Goal: Task Accomplishment & Management: Complete application form

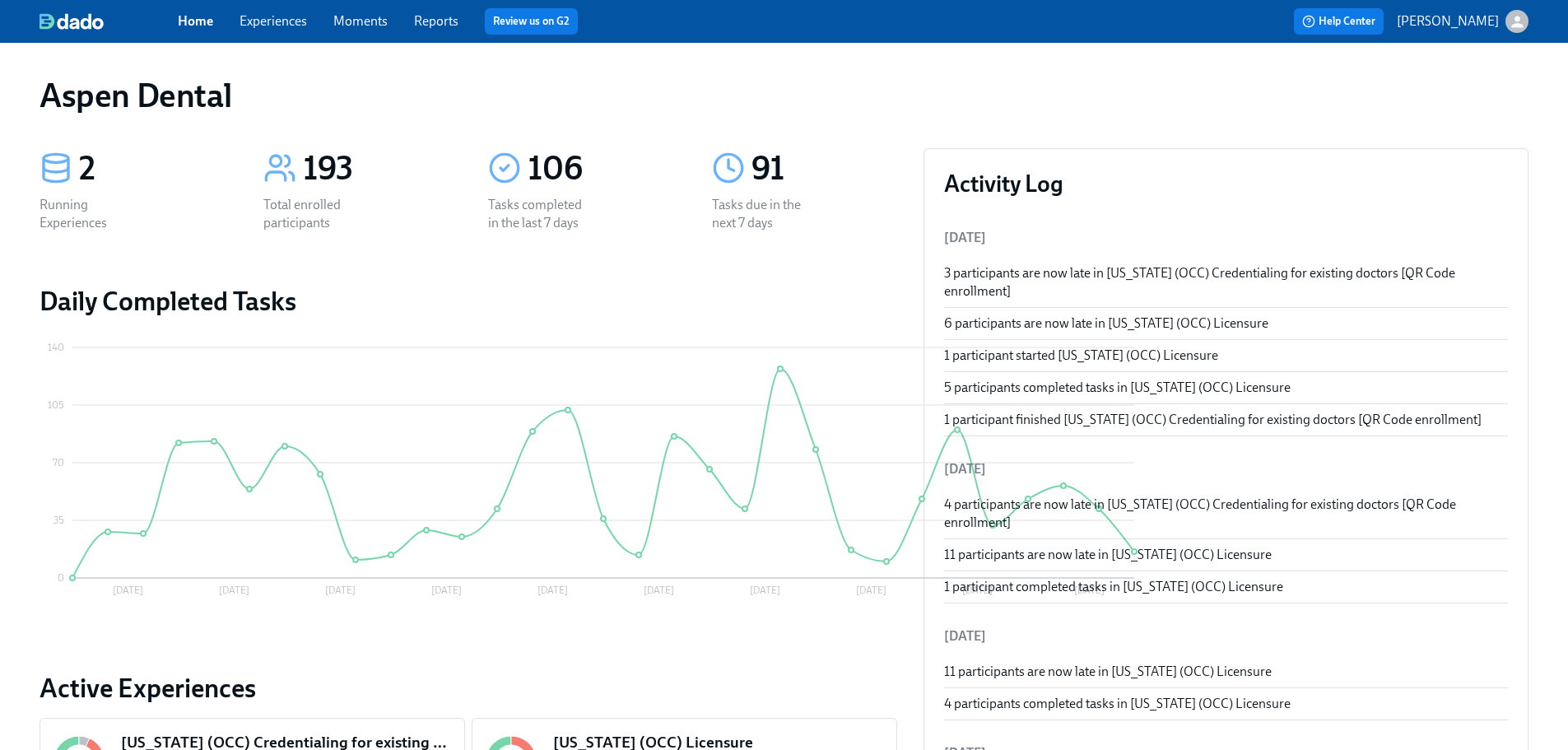
click at [448, 19] on link "Reports" at bounding box center [436, 21] width 44 height 16
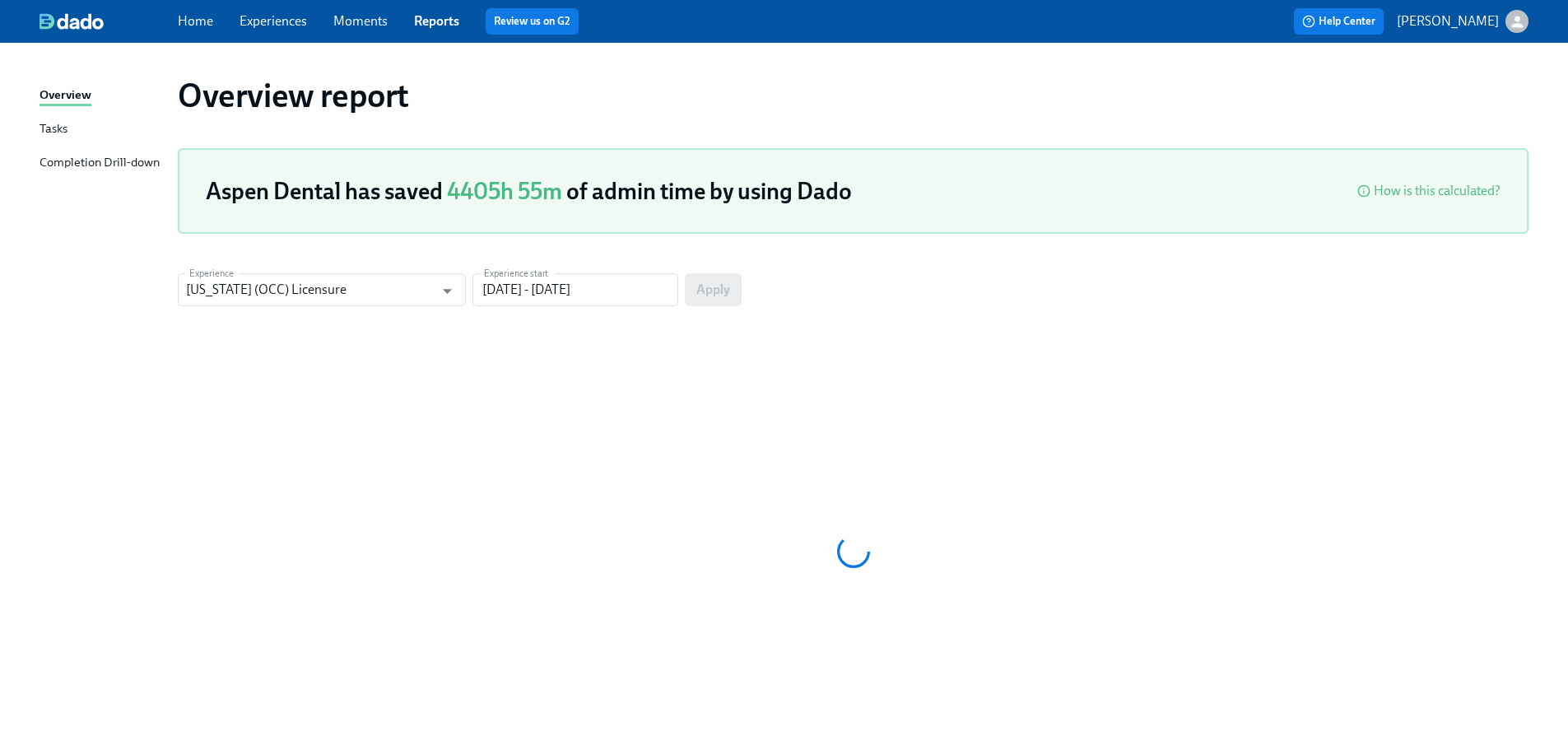
click at [181, 26] on link "Home" at bounding box center [195, 21] width 35 height 16
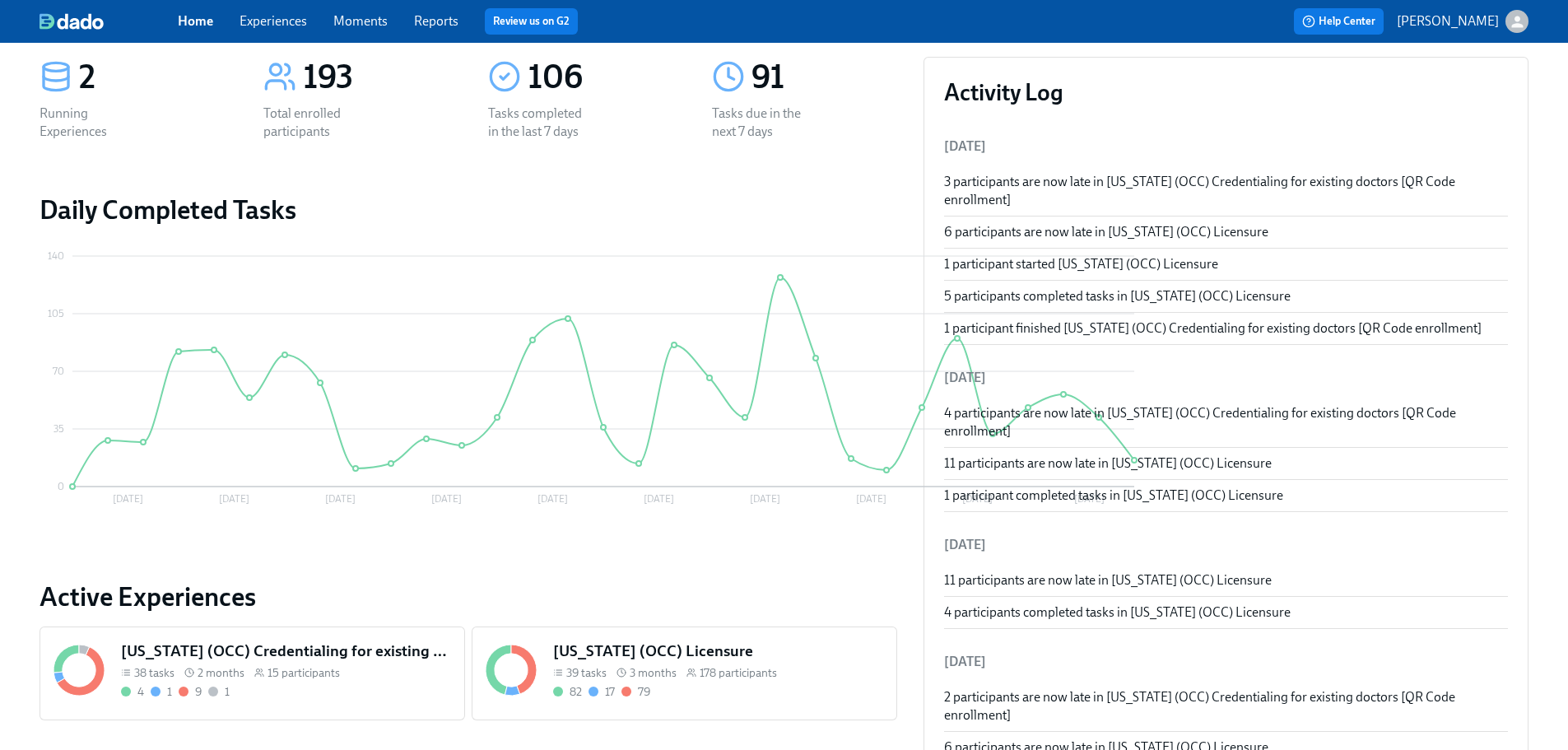
scroll to position [247, 0]
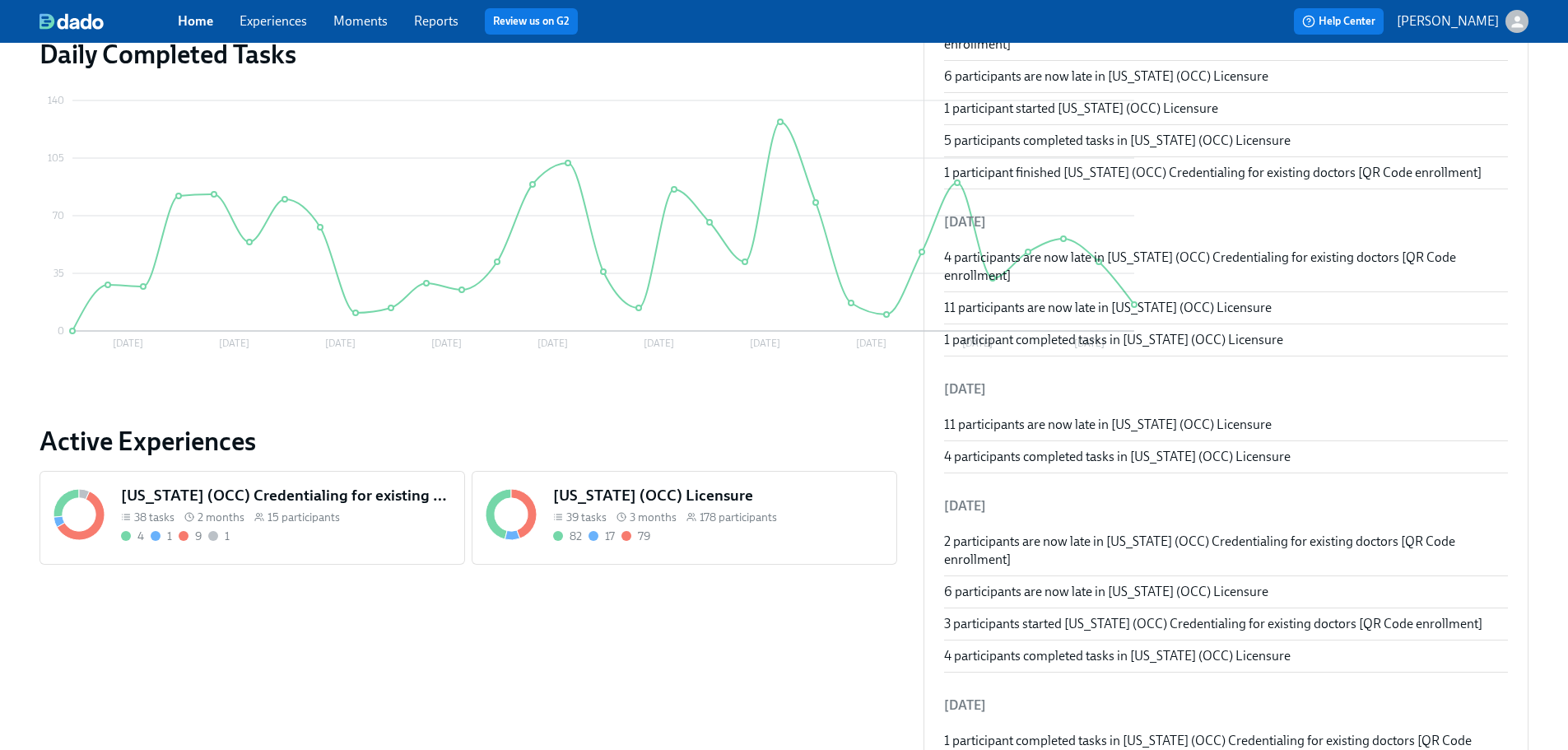
click at [676, 492] on h5 "[US_STATE] (OCC) Licensure" at bounding box center [718, 496] width 330 height 21
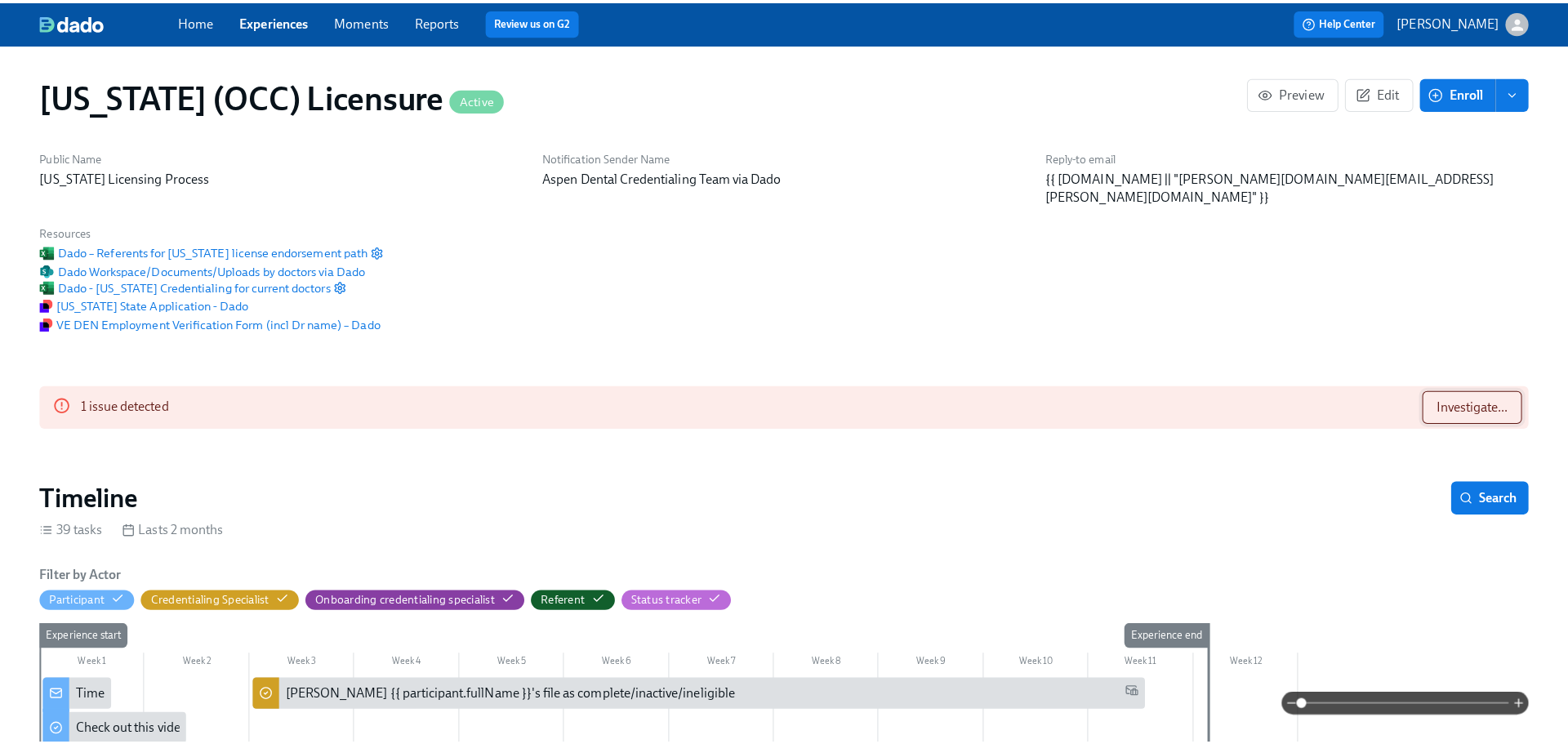
scroll to position [0, 21415]
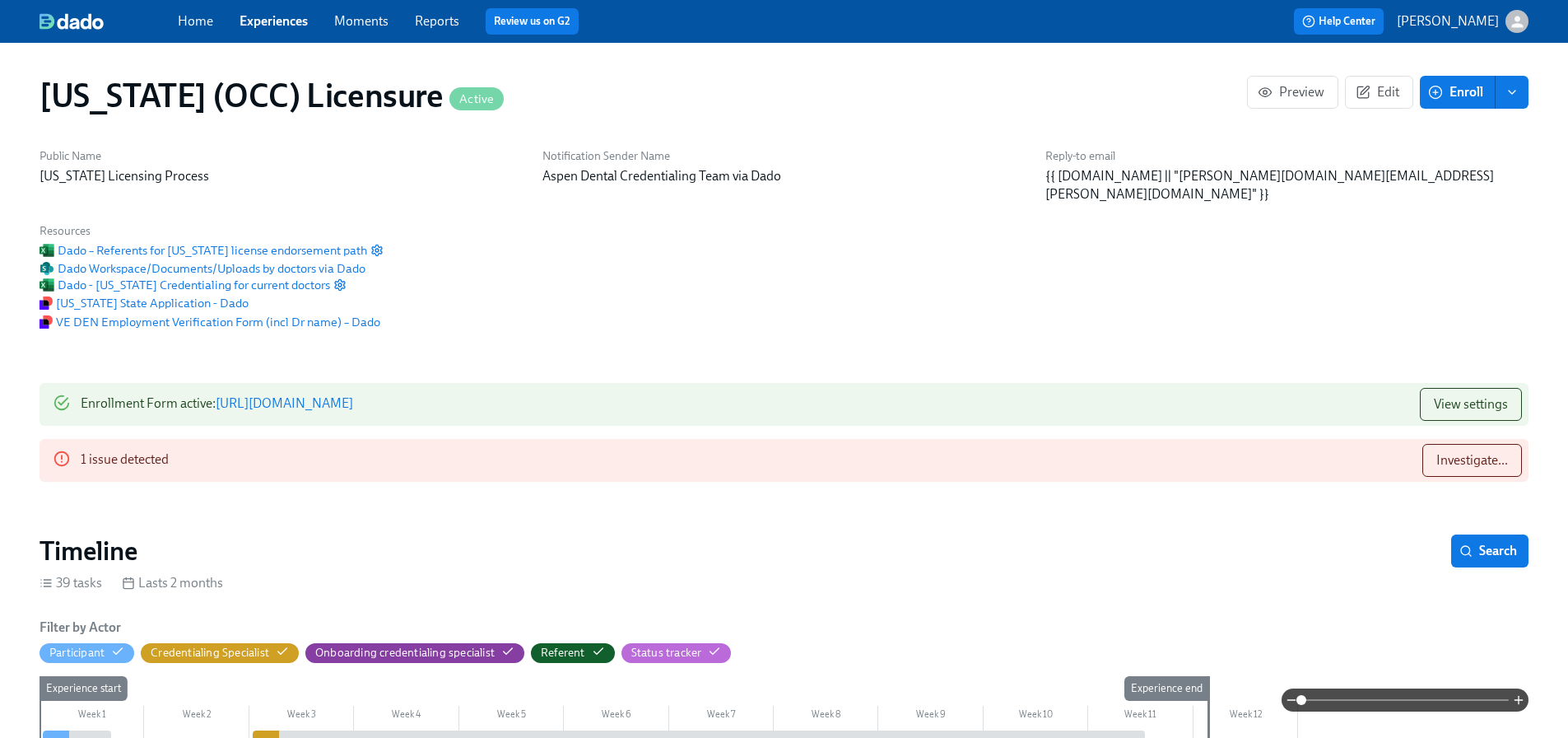
click at [1476, 99] on span "Enroll" at bounding box center [1457, 92] width 52 height 16
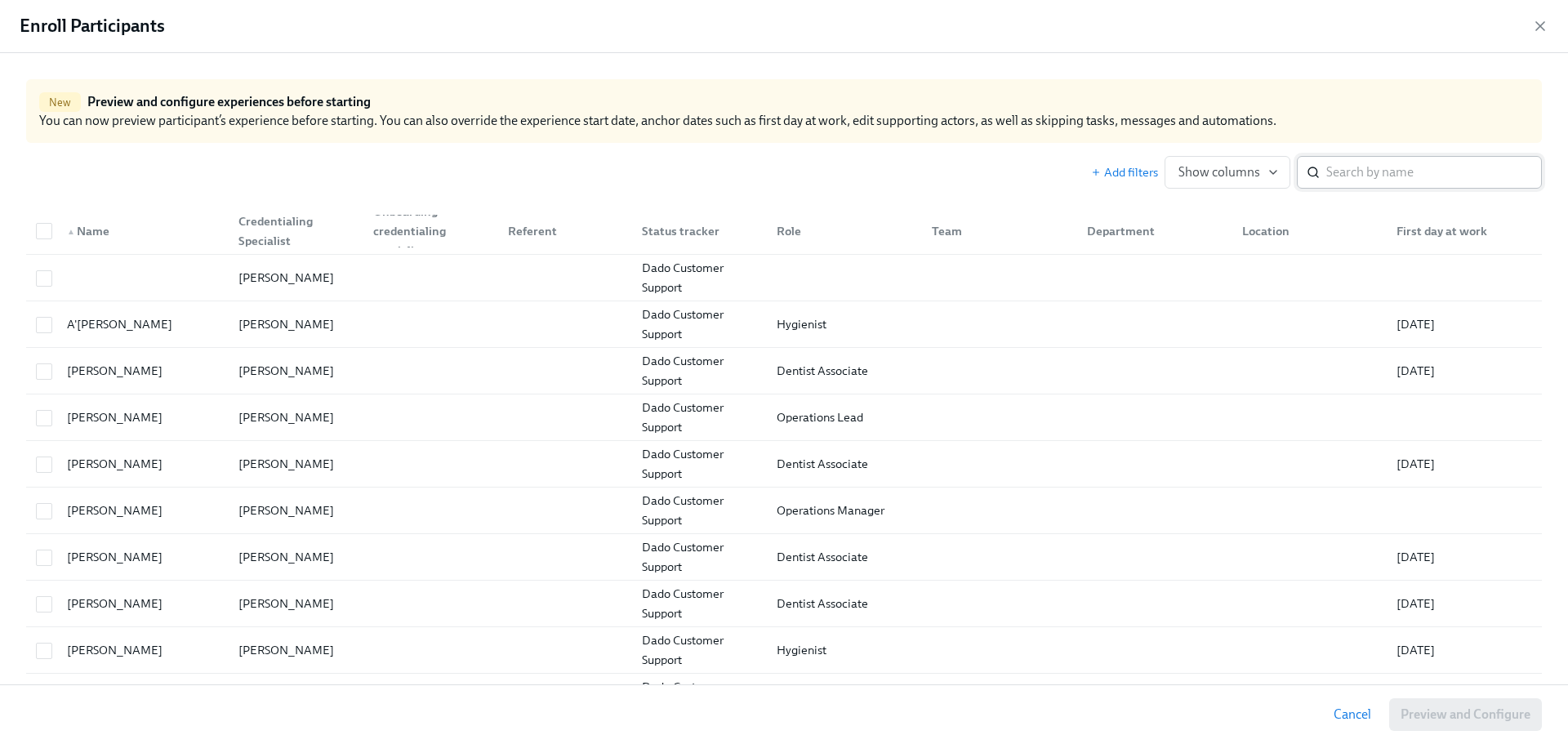
click at [1384, 173] on input "search" at bounding box center [1434, 172] width 216 height 33
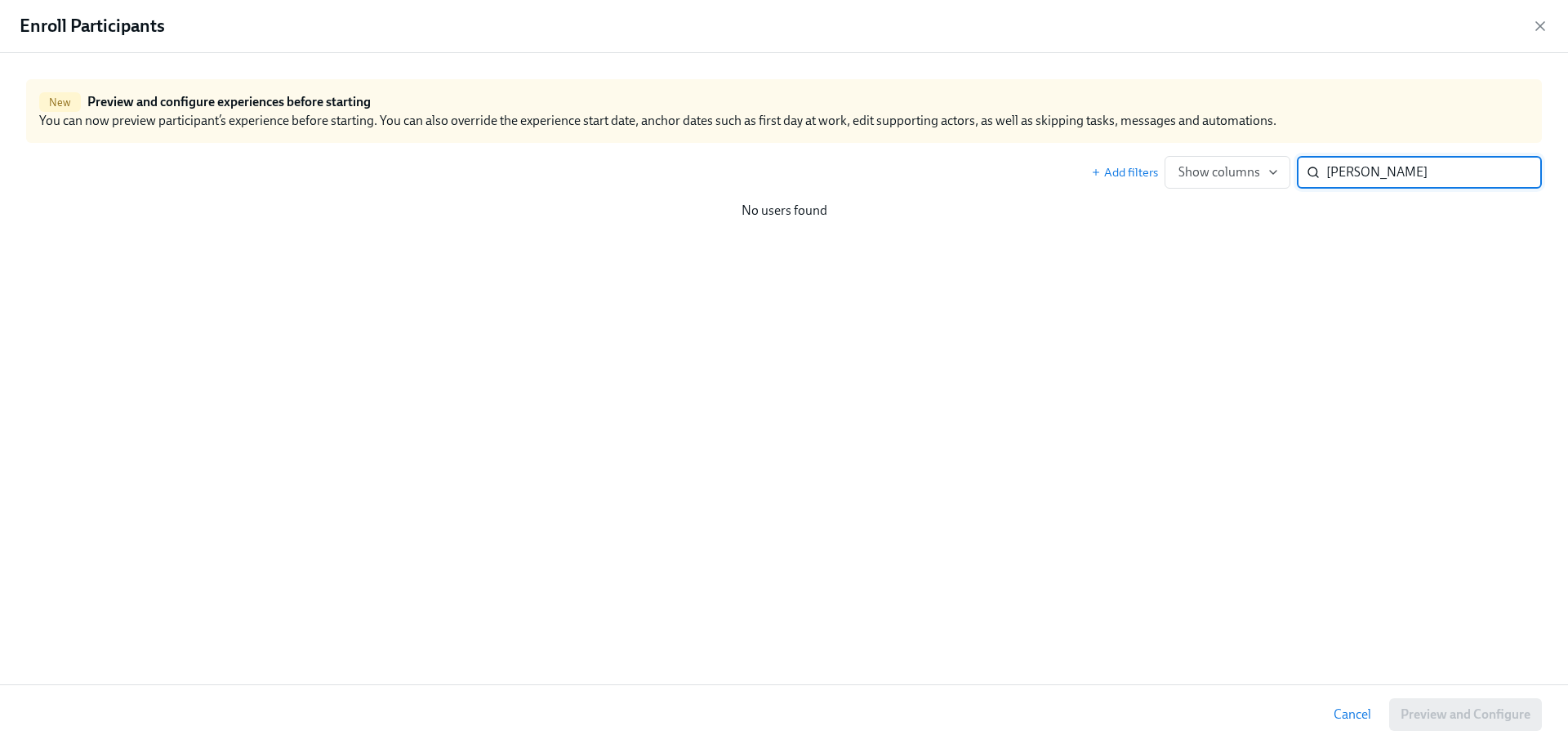
drag, startPoint x: 1340, startPoint y: 176, endPoint x: 1319, endPoint y: 176, distance: 21.0
click at [1319, 176] on div "[PERSON_NAME] ​" at bounding box center [1419, 172] width 245 height 33
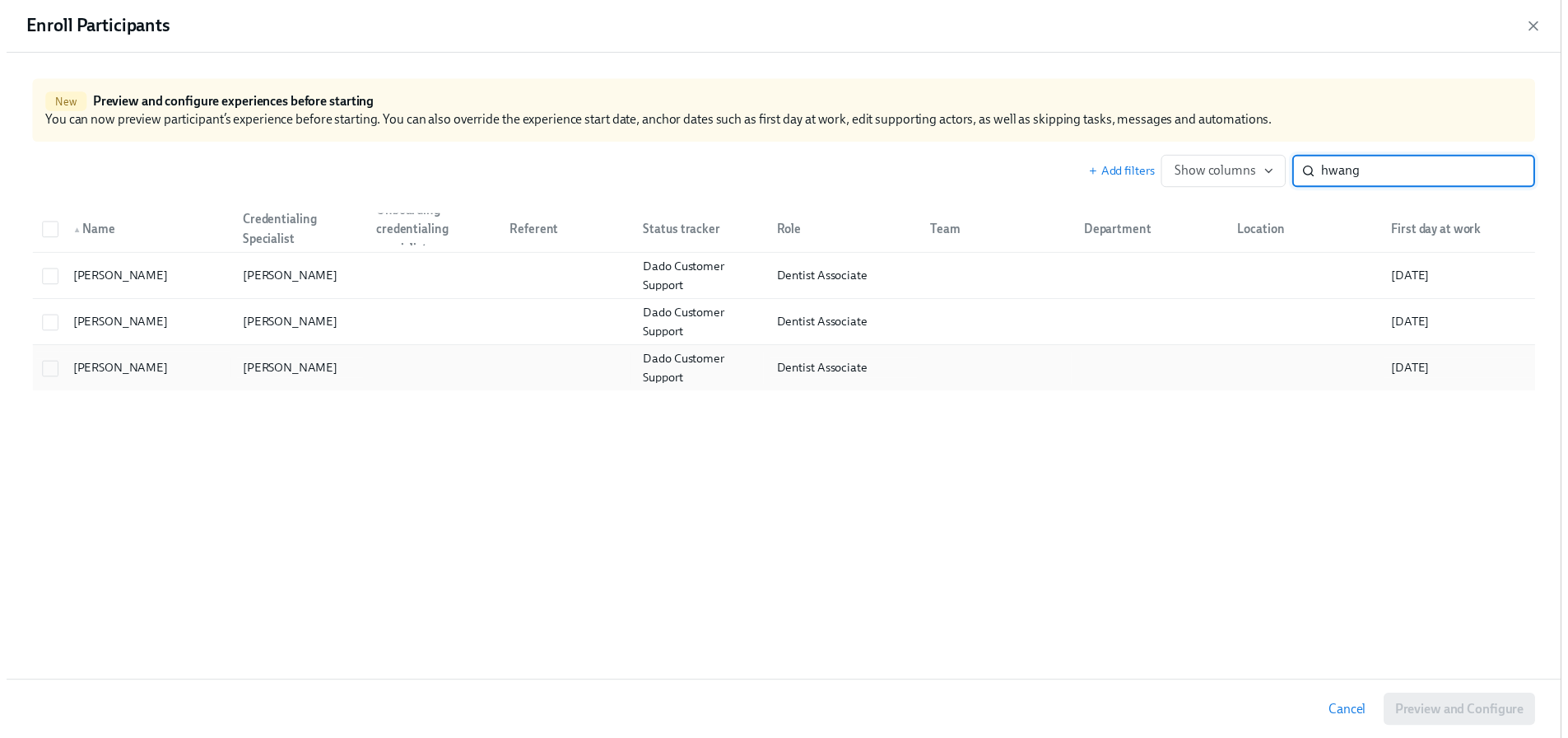
scroll to position [0, 22169]
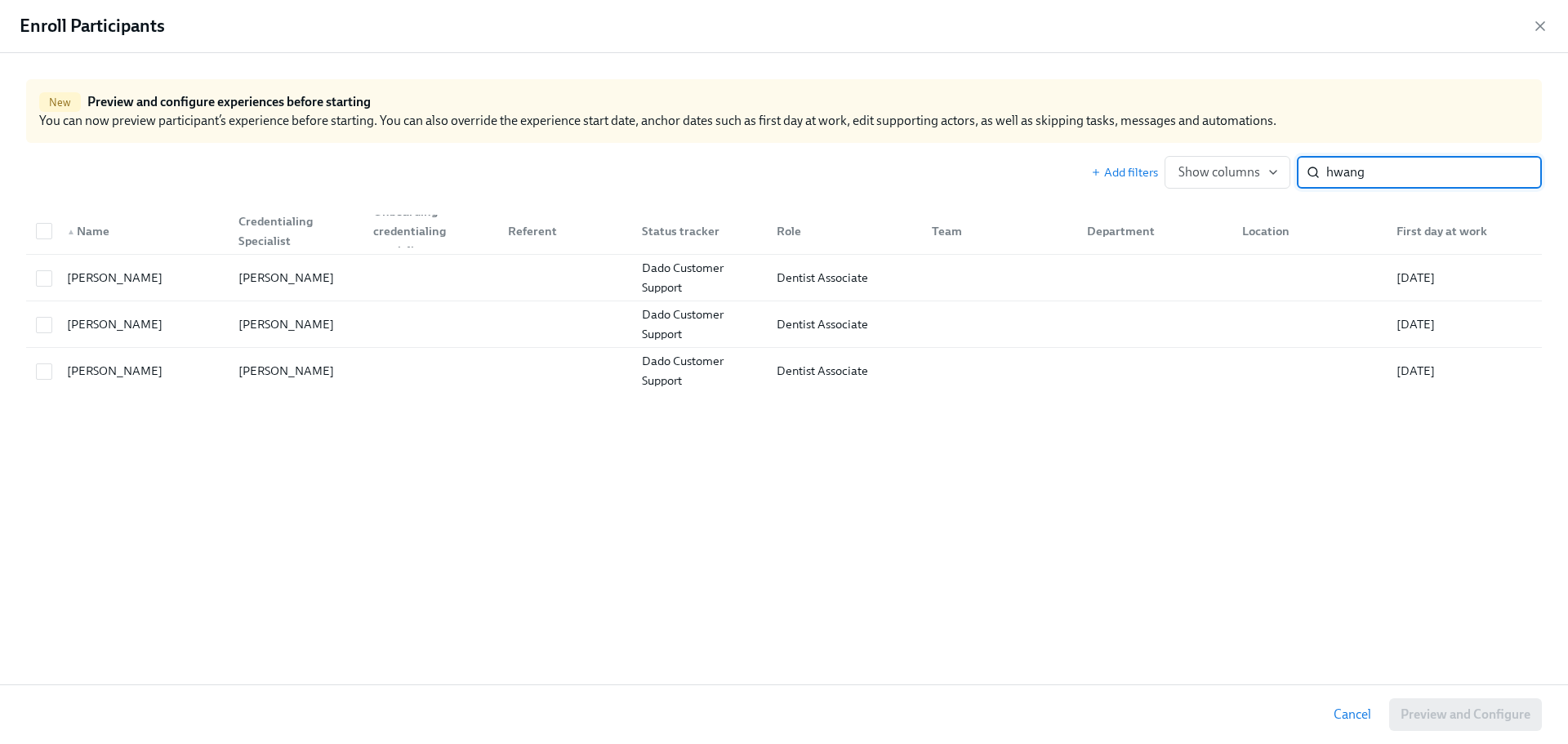
type input "hwang"
drag, startPoint x: 1538, startPoint y: 27, endPoint x: 767, endPoint y: 130, distance: 777.8
click at [1538, 26] on icon "button" at bounding box center [1540, 26] width 16 height 16
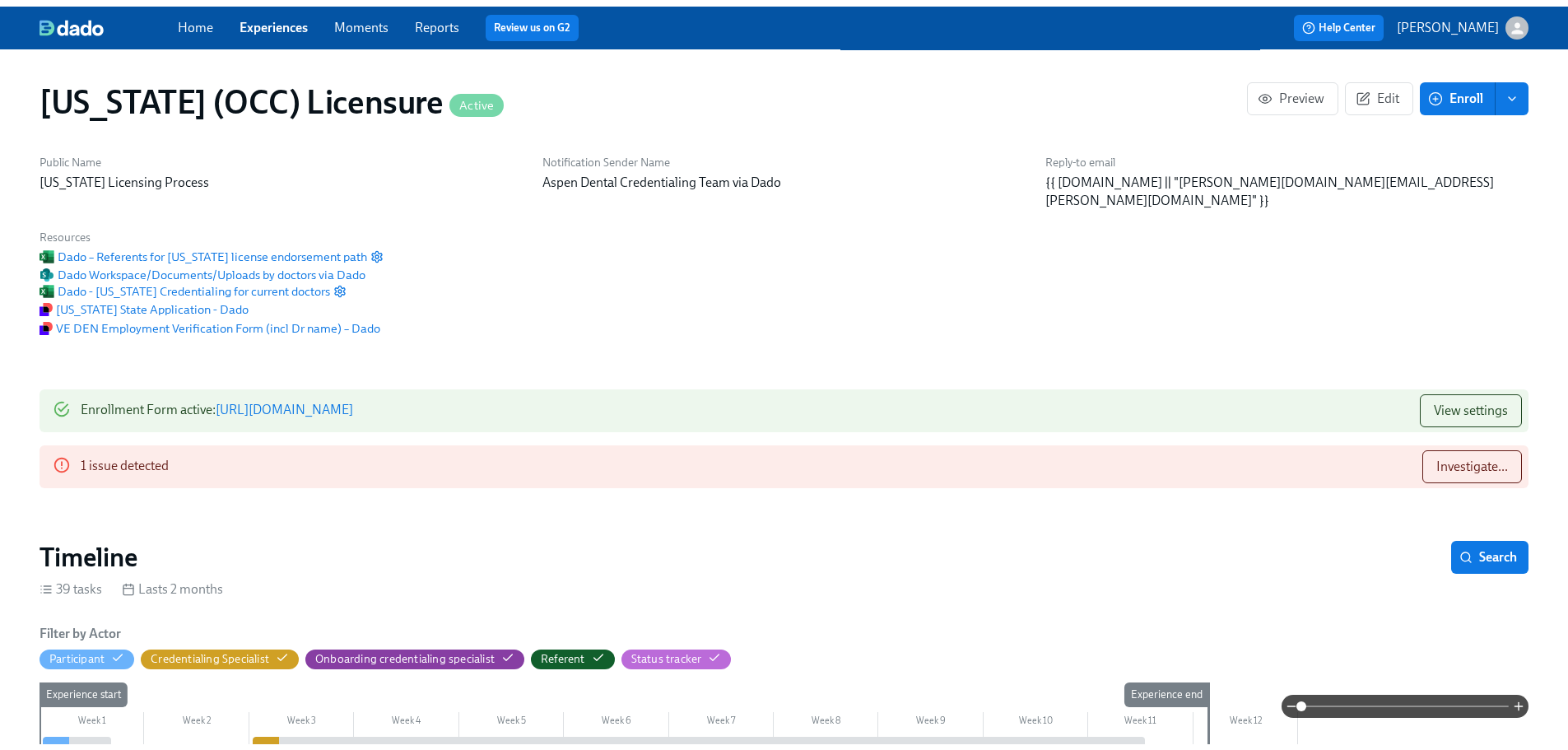
scroll to position [0, 22157]
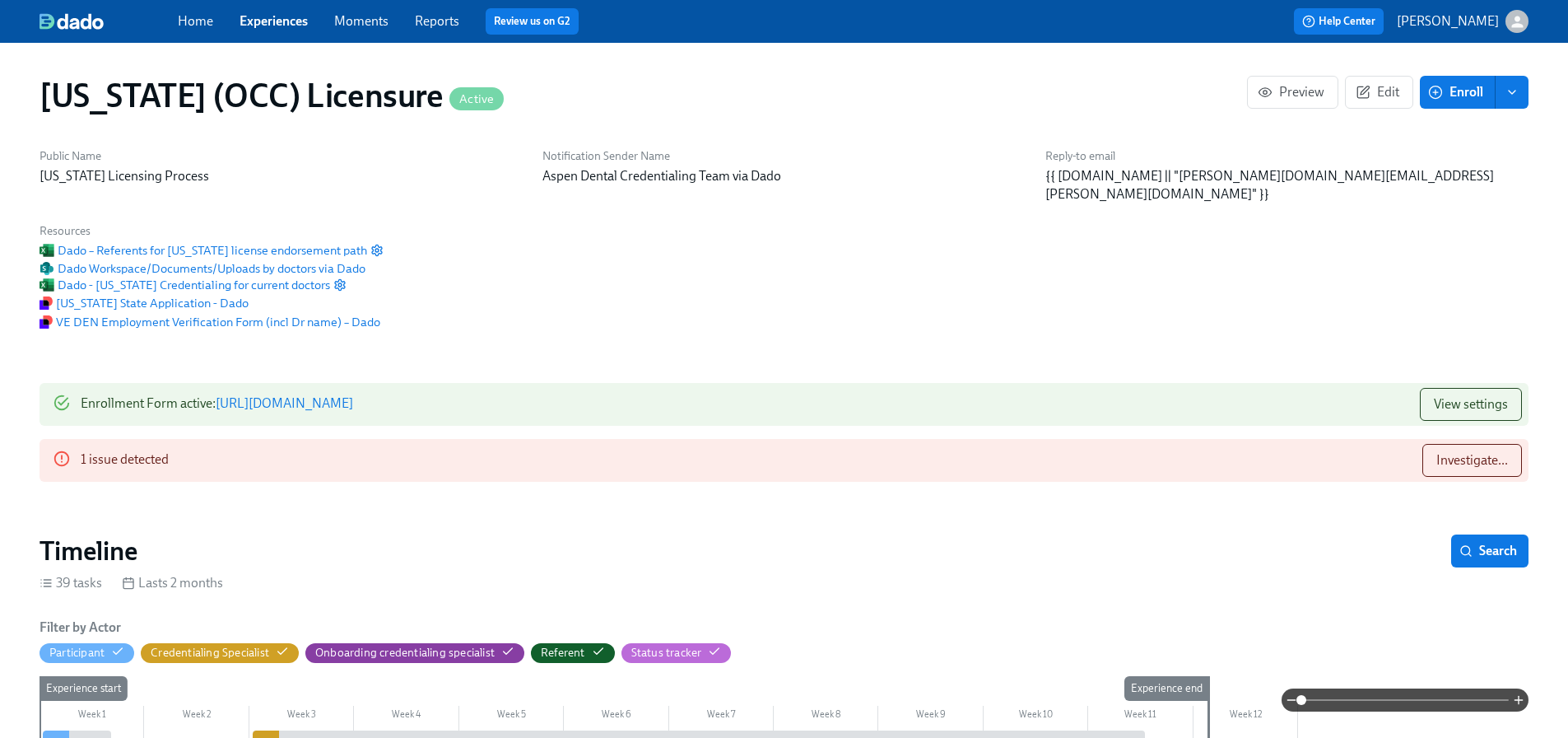
click at [446, 25] on link "Reports" at bounding box center [437, 21] width 44 height 16
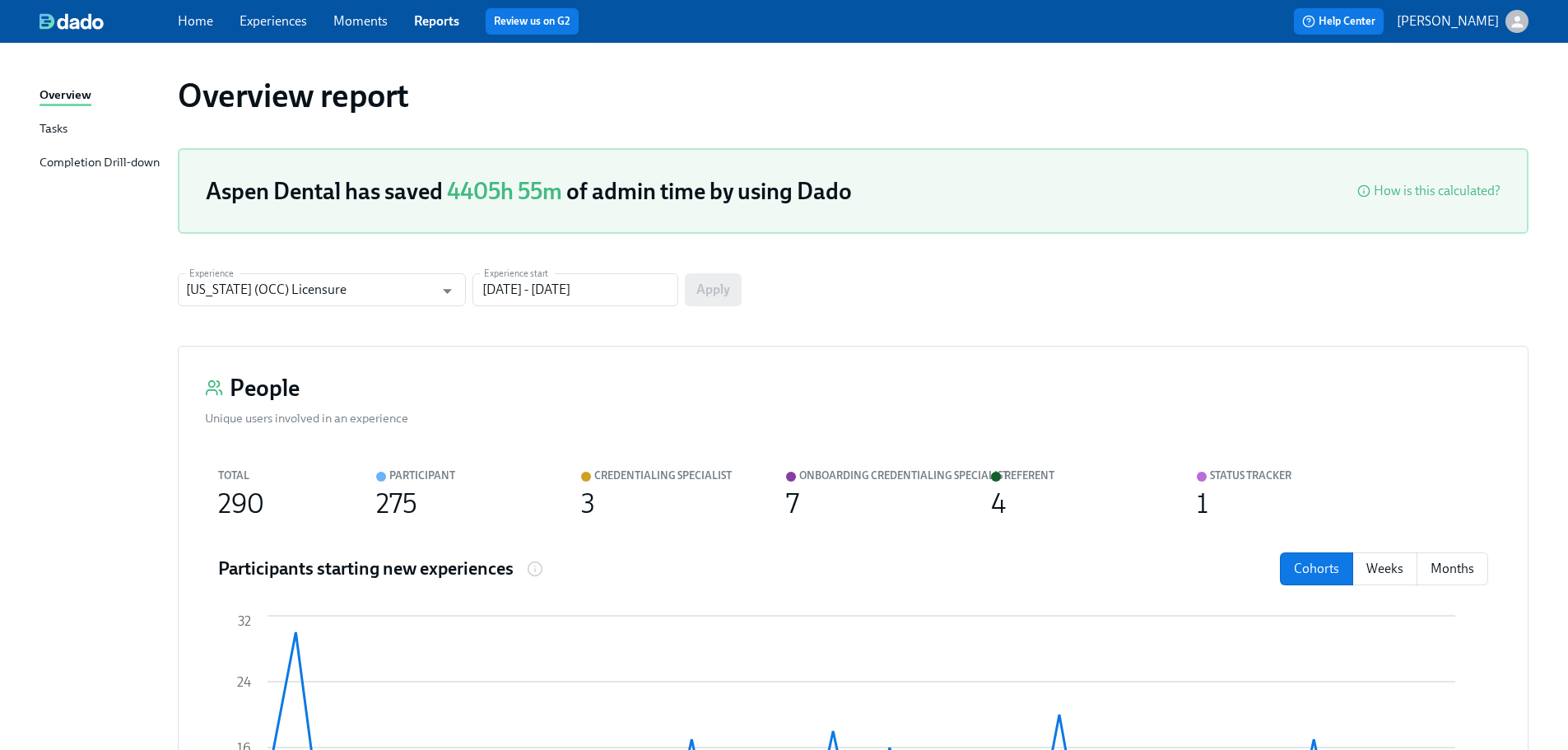
click at [137, 164] on div "Completion Drill-down" at bounding box center [100, 163] width 120 height 21
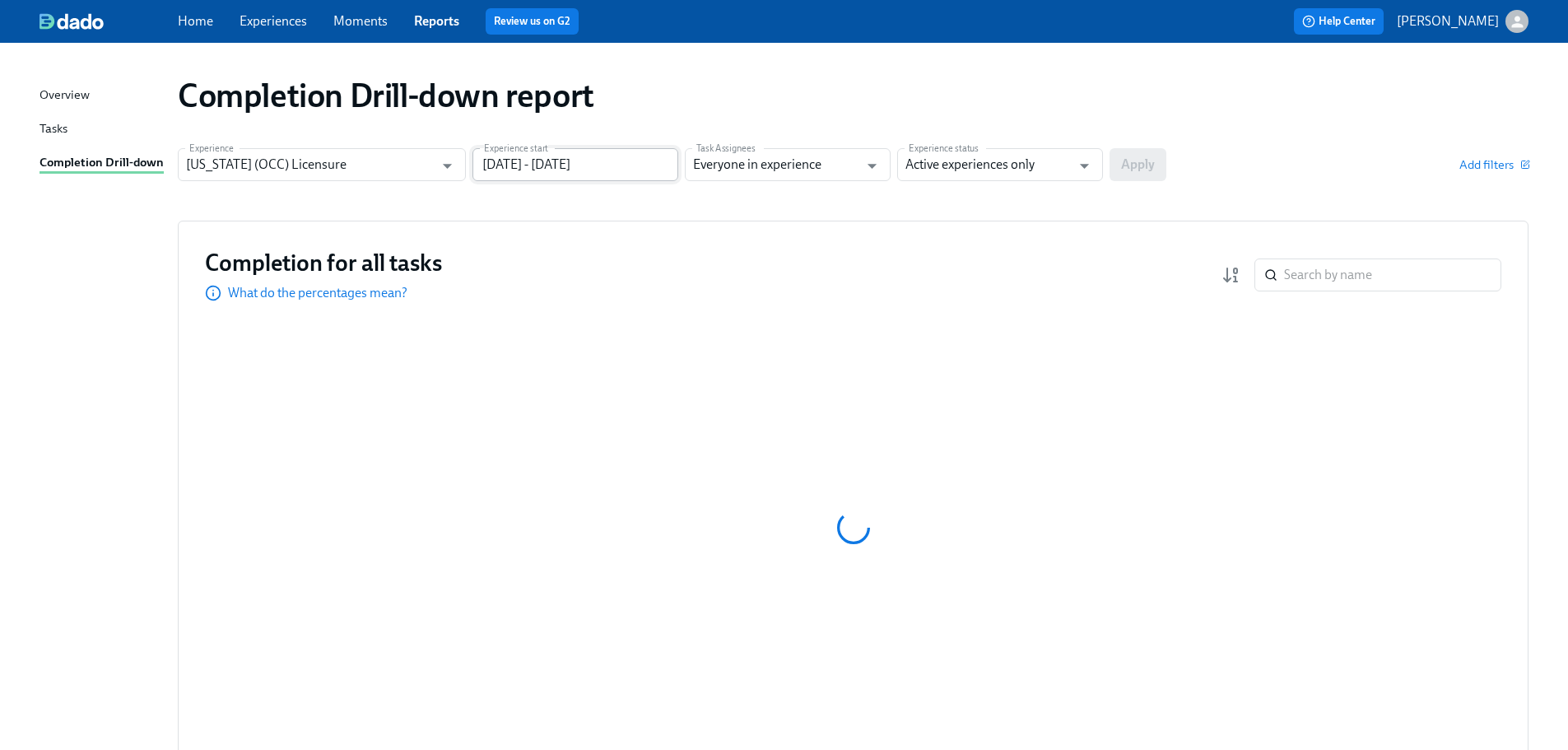
click at [563, 172] on input "[DATE] - [DATE]" at bounding box center [576, 165] width 206 height 33
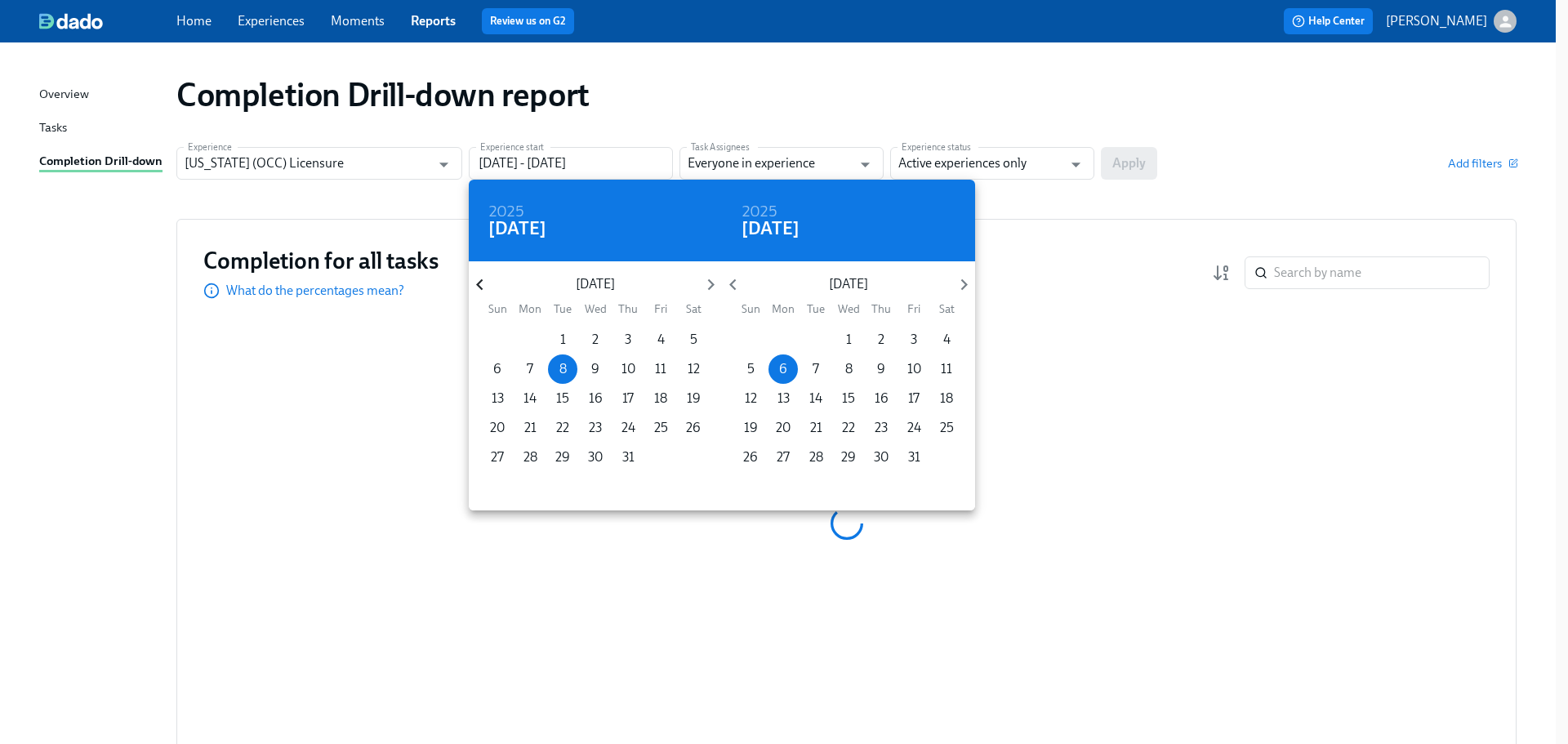
click at [476, 285] on icon "button" at bounding box center [480, 284] width 22 height 22
click at [476, 286] on icon "button" at bounding box center [480, 284] width 22 height 22
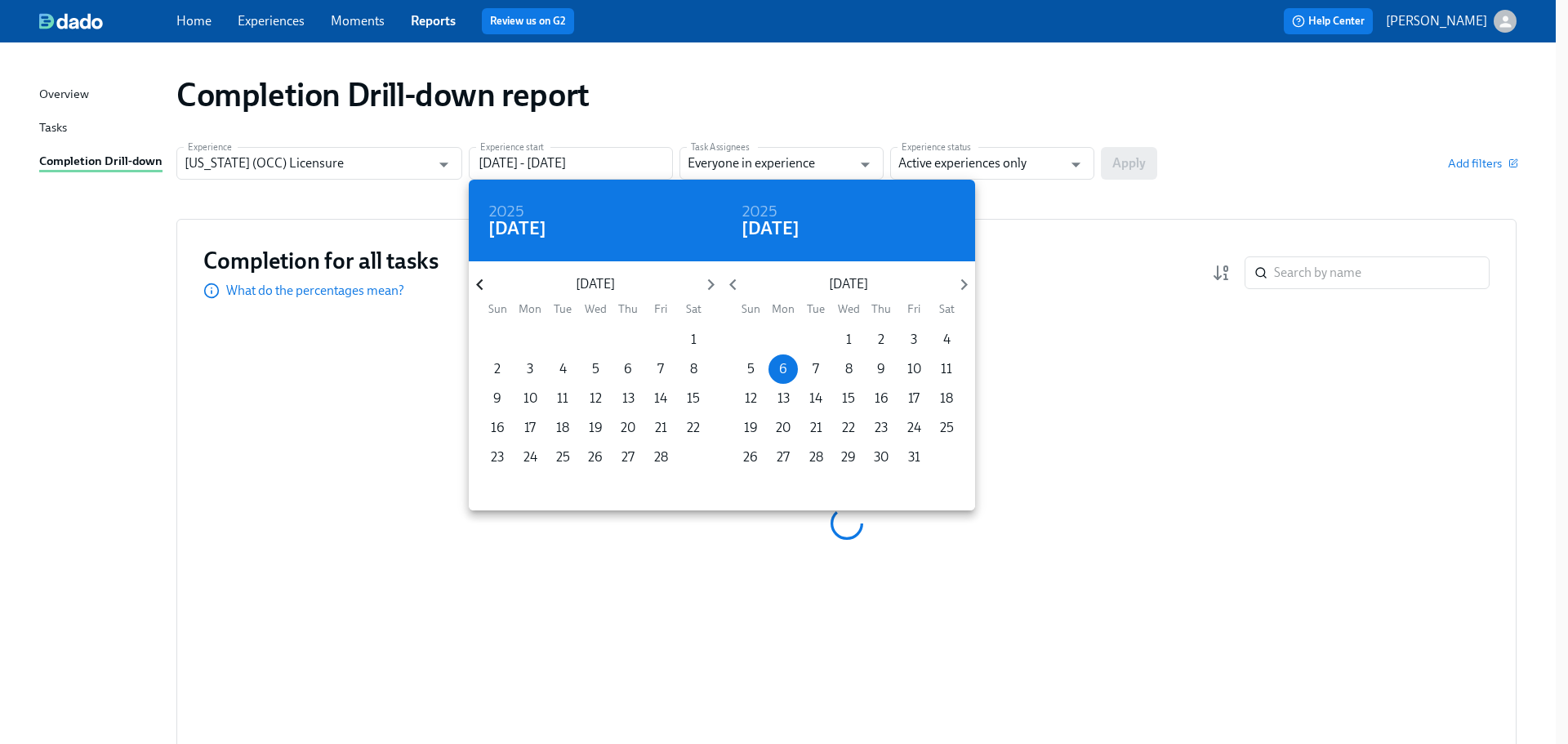
click at [476, 286] on icon "button" at bounding box center [480, 284] width 22 height 22
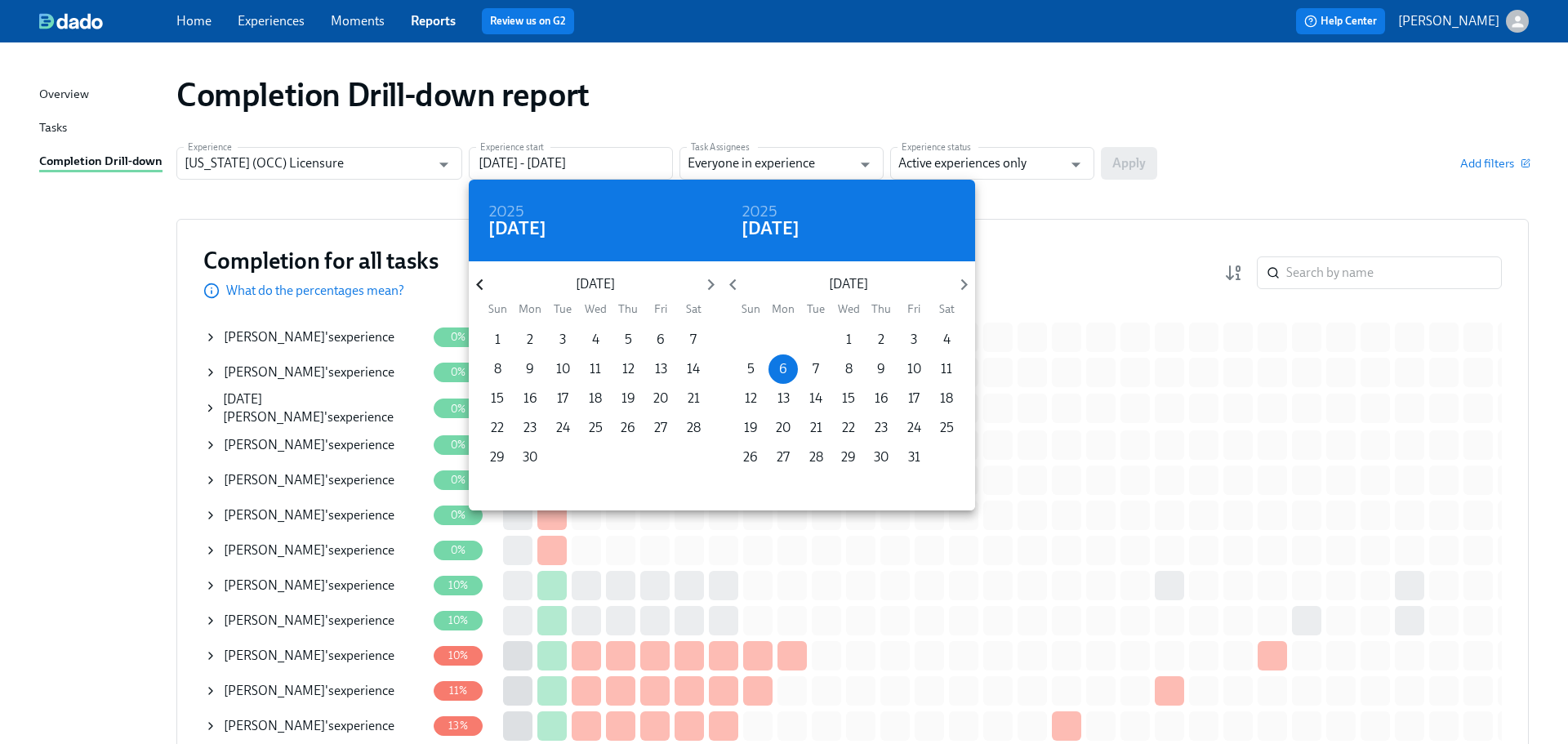
click at [476, 287] on icon "button" at bounding box center [480, 284] width 22 height 22
click at [630, 335] on p "1" at bounding box center [628, 340] width 6 height 18
type input "[DATE] - [DATE]"
click at [1049, 177] on div at bounding box center [784, 372] width 1568 height 744
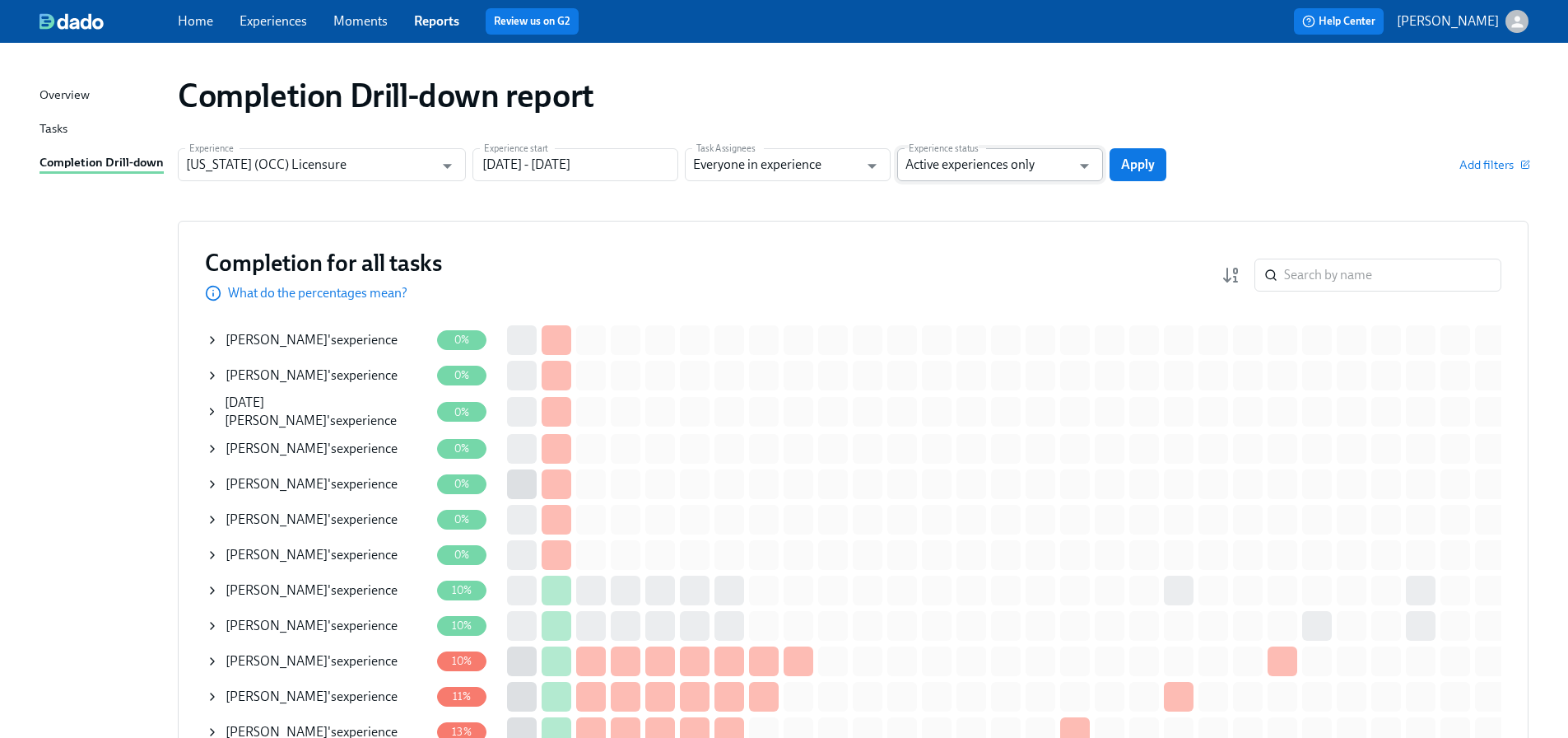
click at [1023, 166] on input "Active experiences only" at bounding box center [988, 165] width 166 height 33
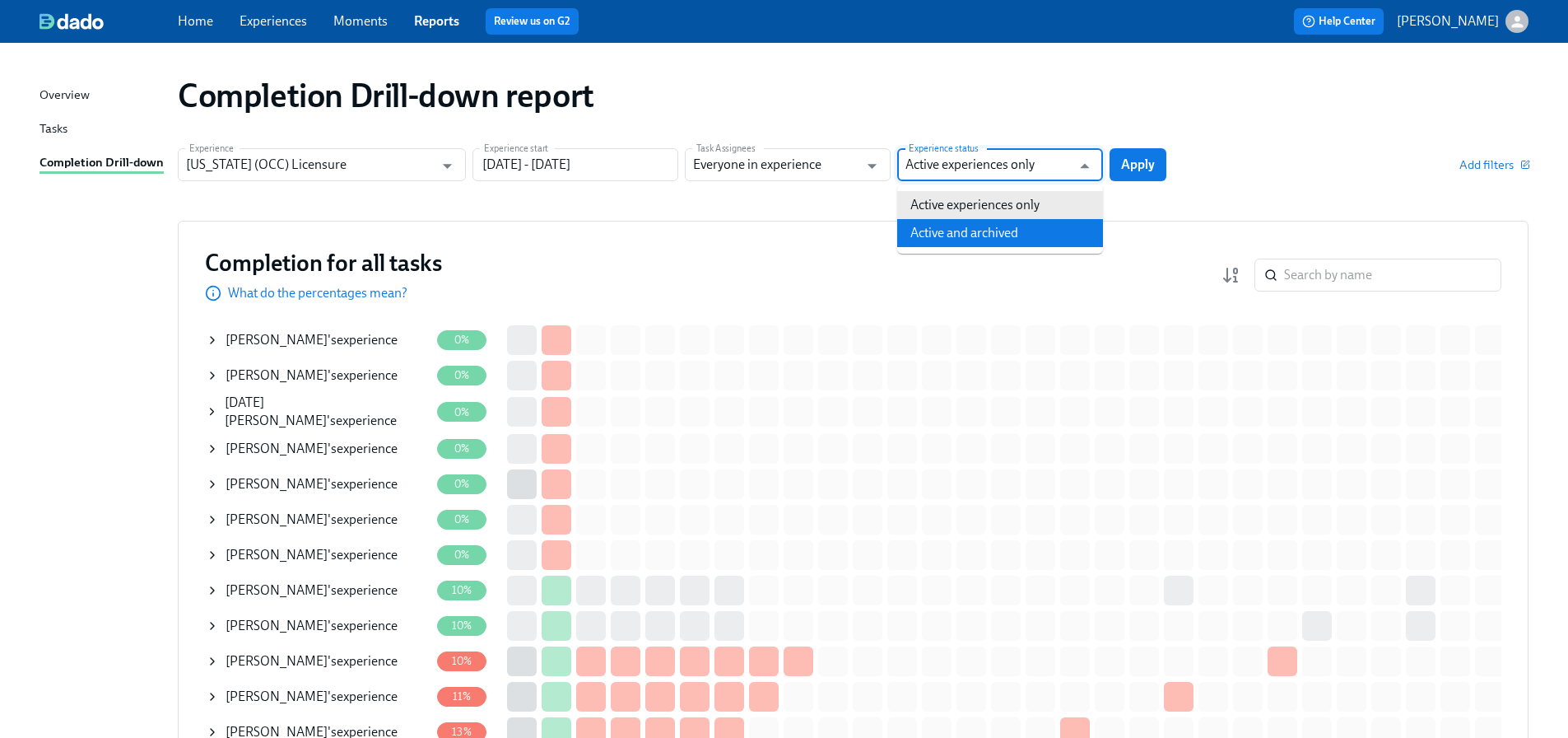
click at [1009, 229] on li "Active and archived" at bounding box center [1001, 233] width 206 height 28
type input "Active and archived"
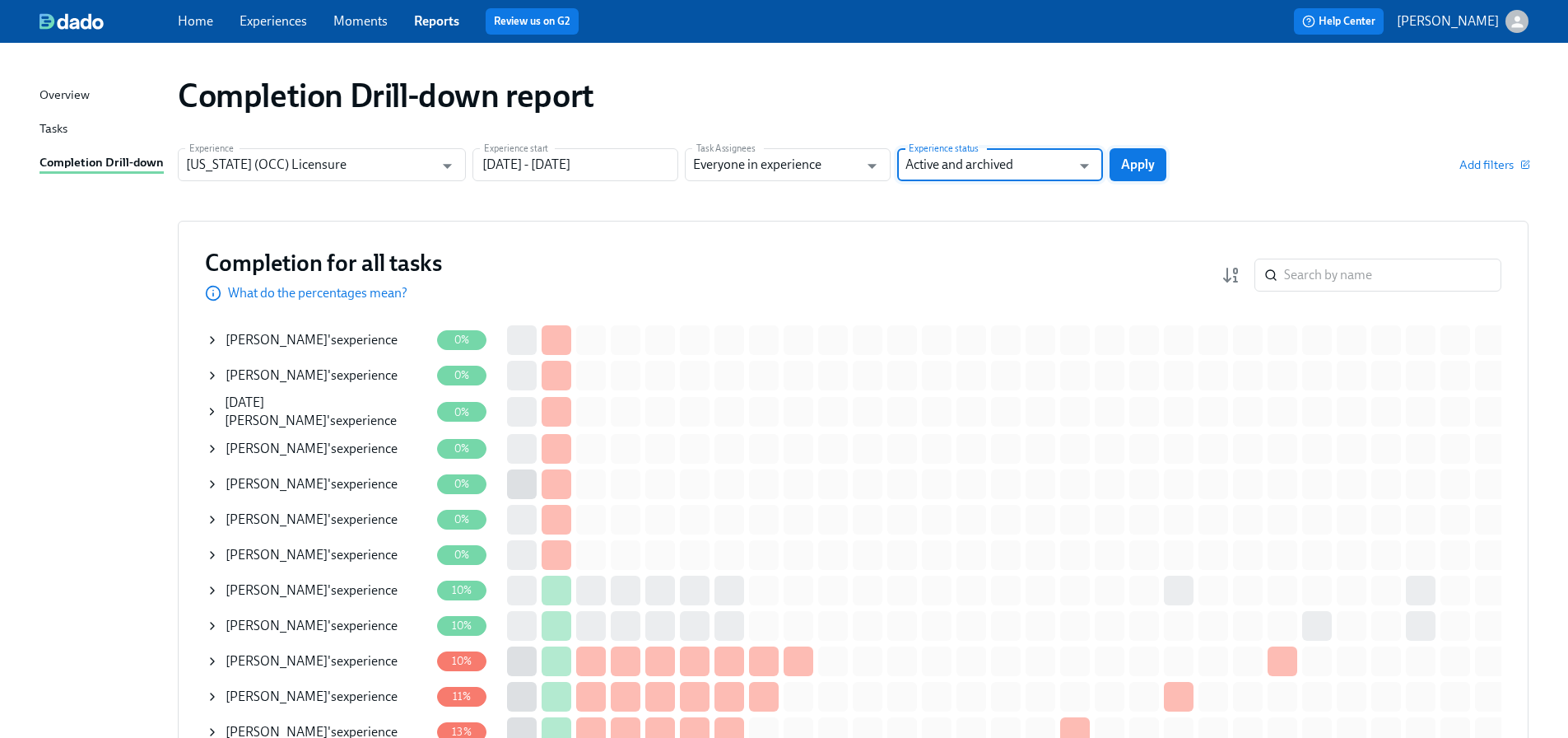
click at [1133, 158] on span "Apply" at bounding box center [1137, 165] width 34 height 16
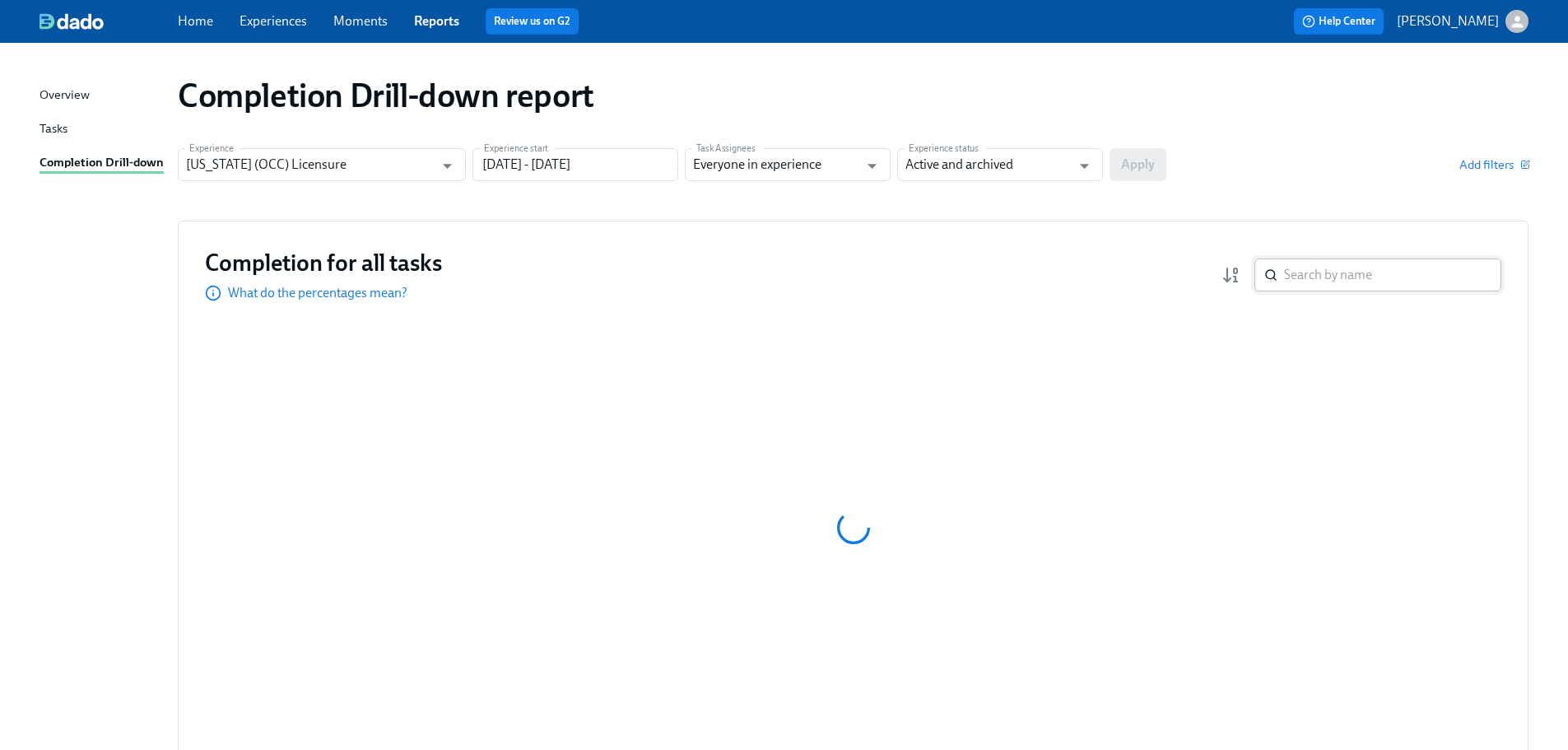
click at [1366, 277] on input "search" at bounding box center [1393, 275] width 217 height 33
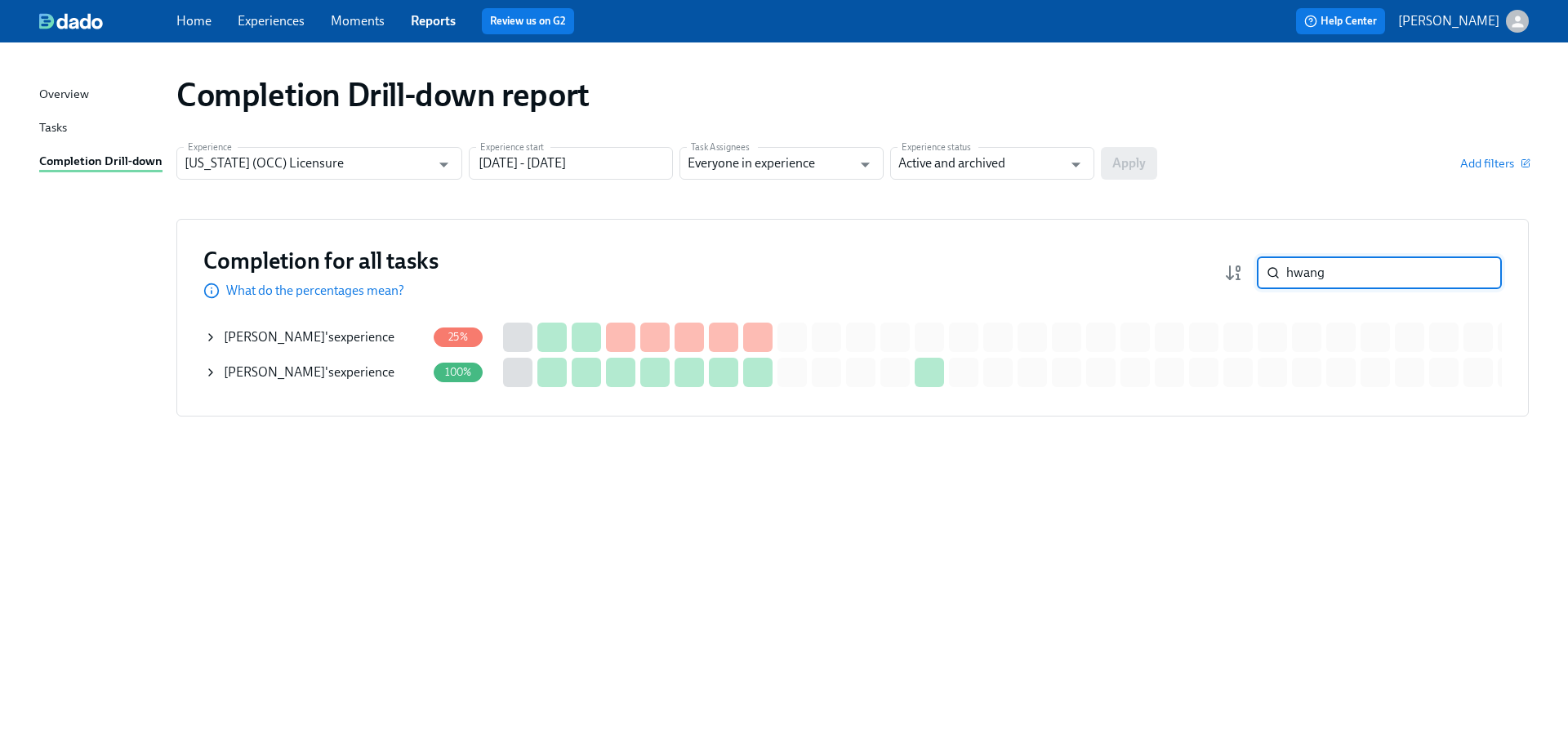
type input "hwang"
click at [196, 13] on link "Home" at bounding box center [194, 20] width 35 height 16
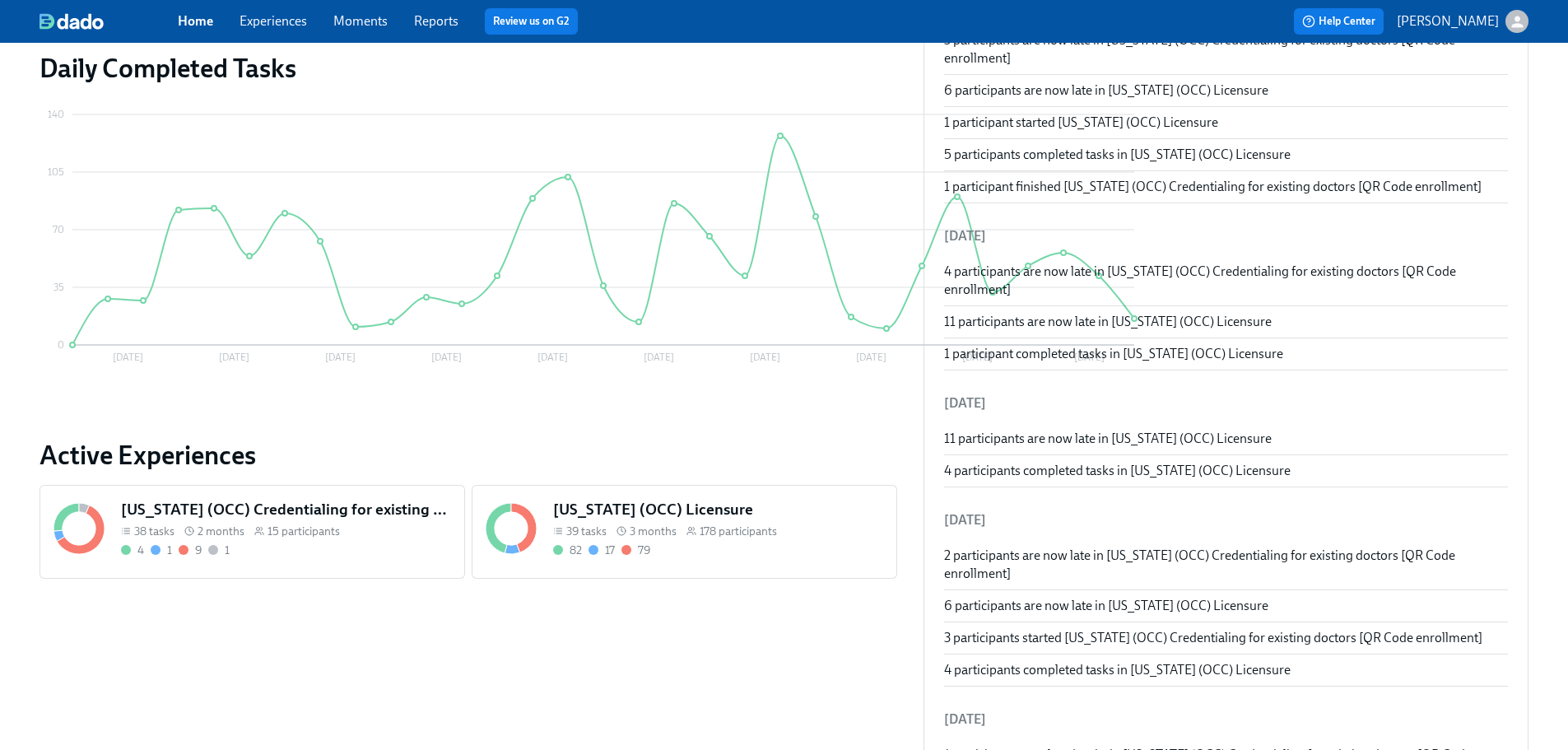
scroll to position [247, 0]
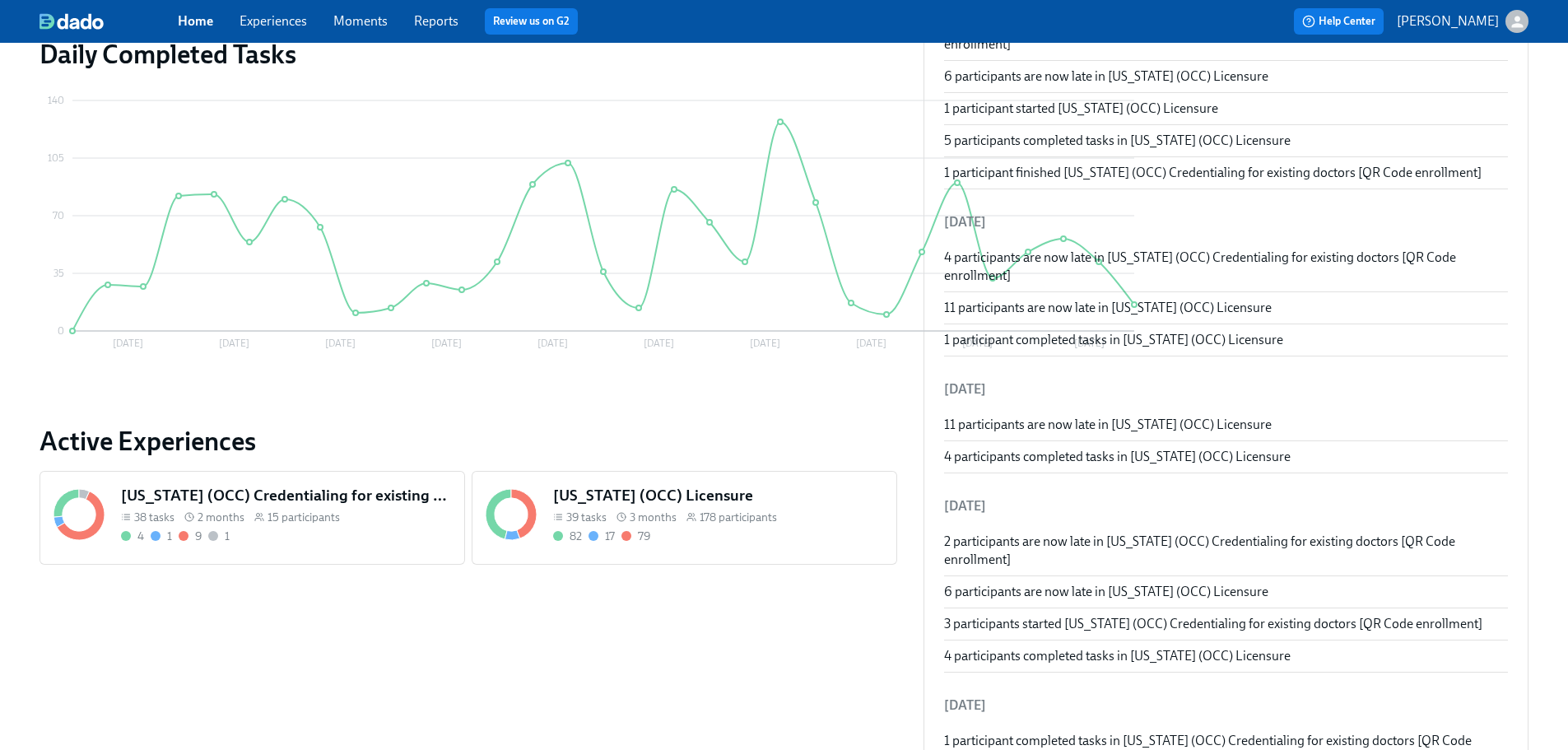
click at [646, 506] on div "[US_STATE] (OCC) Licensure 39 tasks 3 months 178 participants 82 17 79" at bounding box center [718, 515] width 337 height 66
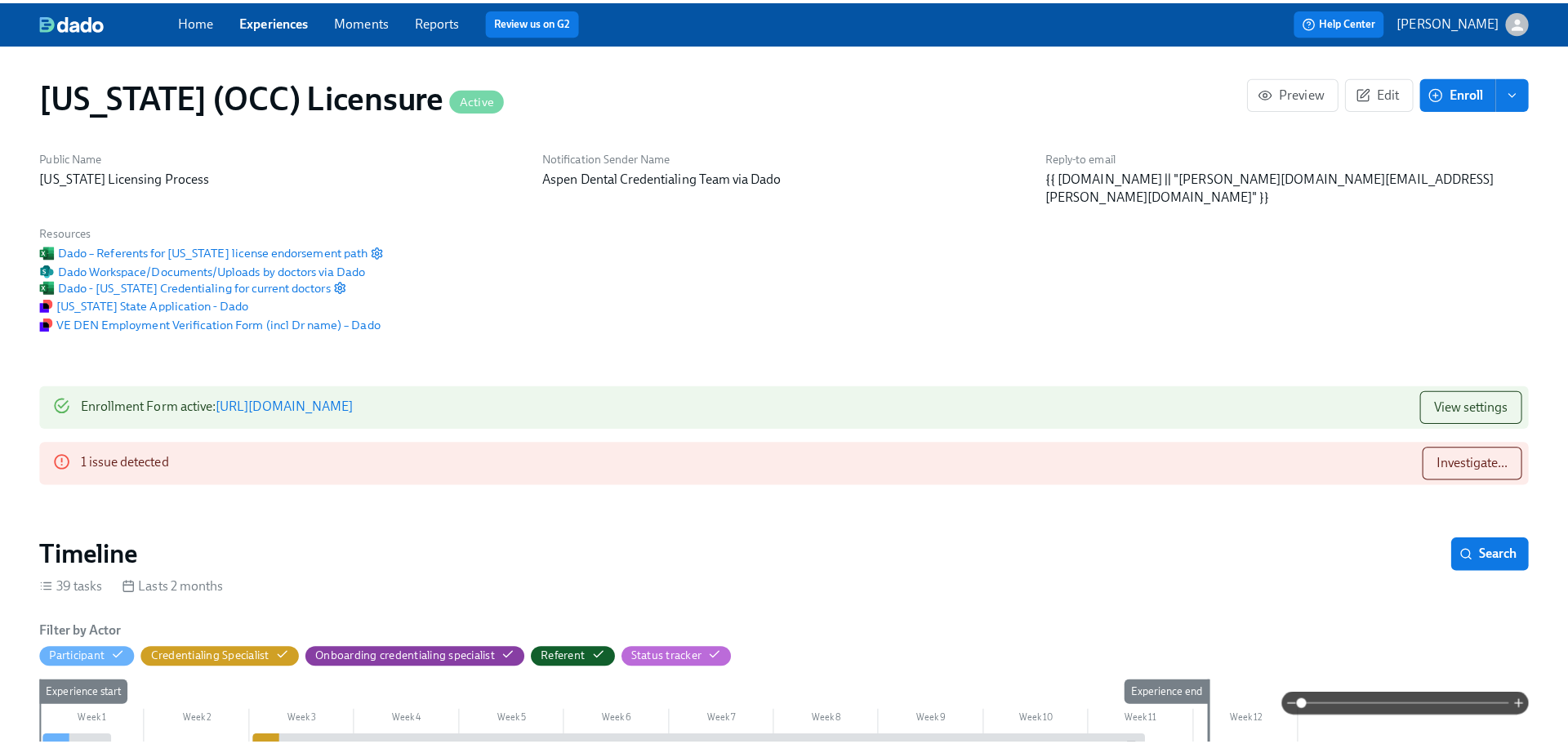
scroll to position [0, 21415]
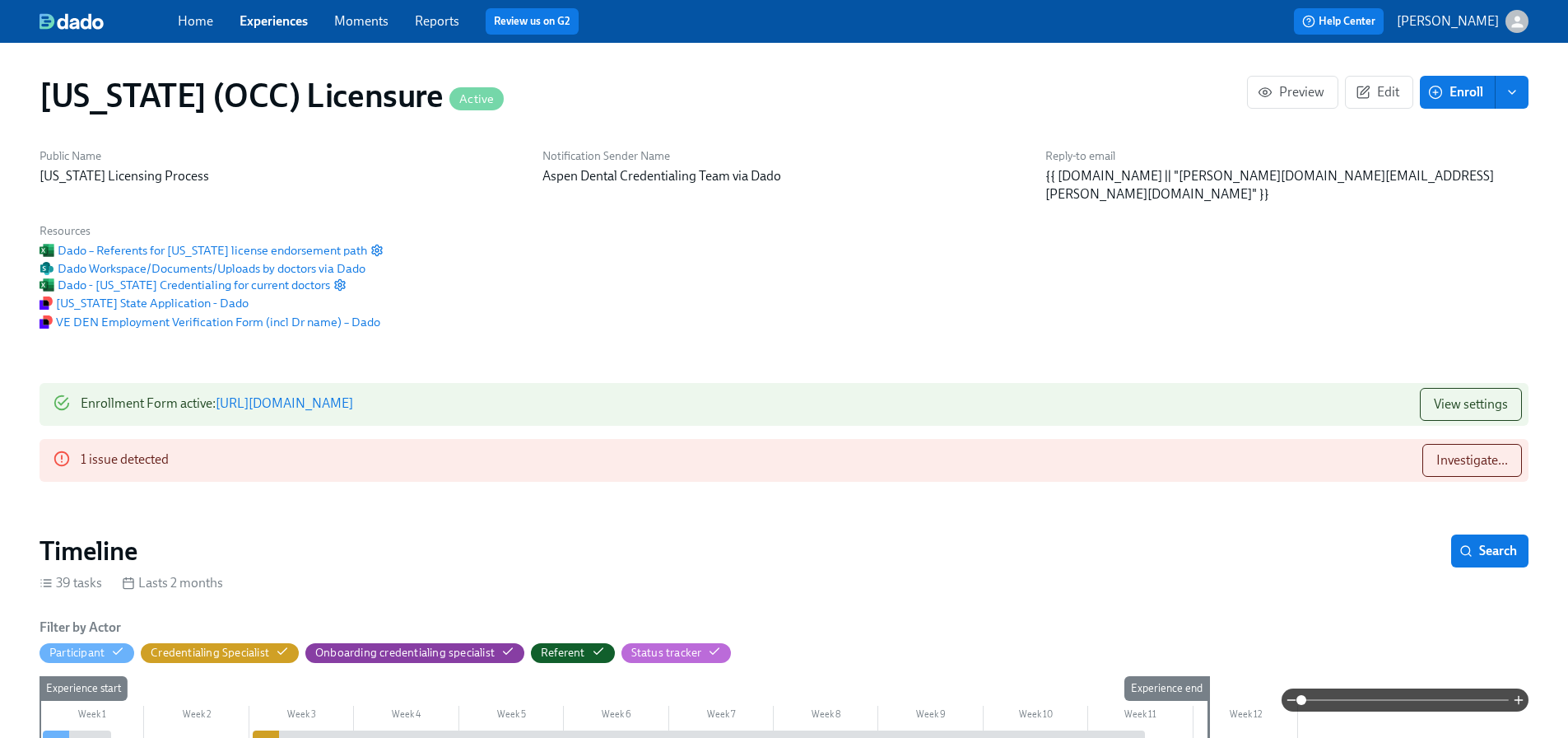
click at [1447, 91] on span "Enroll" at bounding box center [1457, 92] width 52 height 16
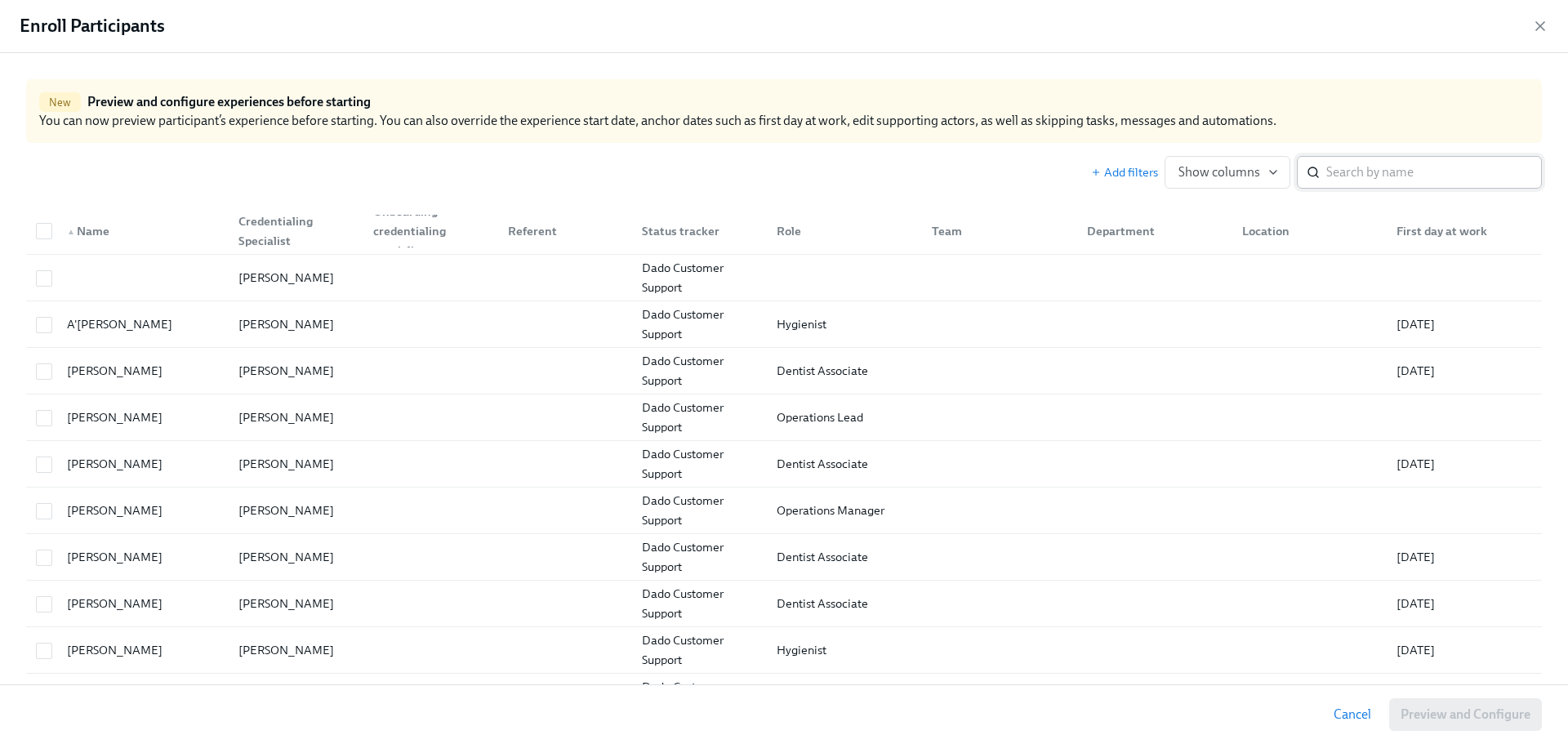
click at [1335, 175] on input "search" at bounding box center [1434, 172] width 216 height 33
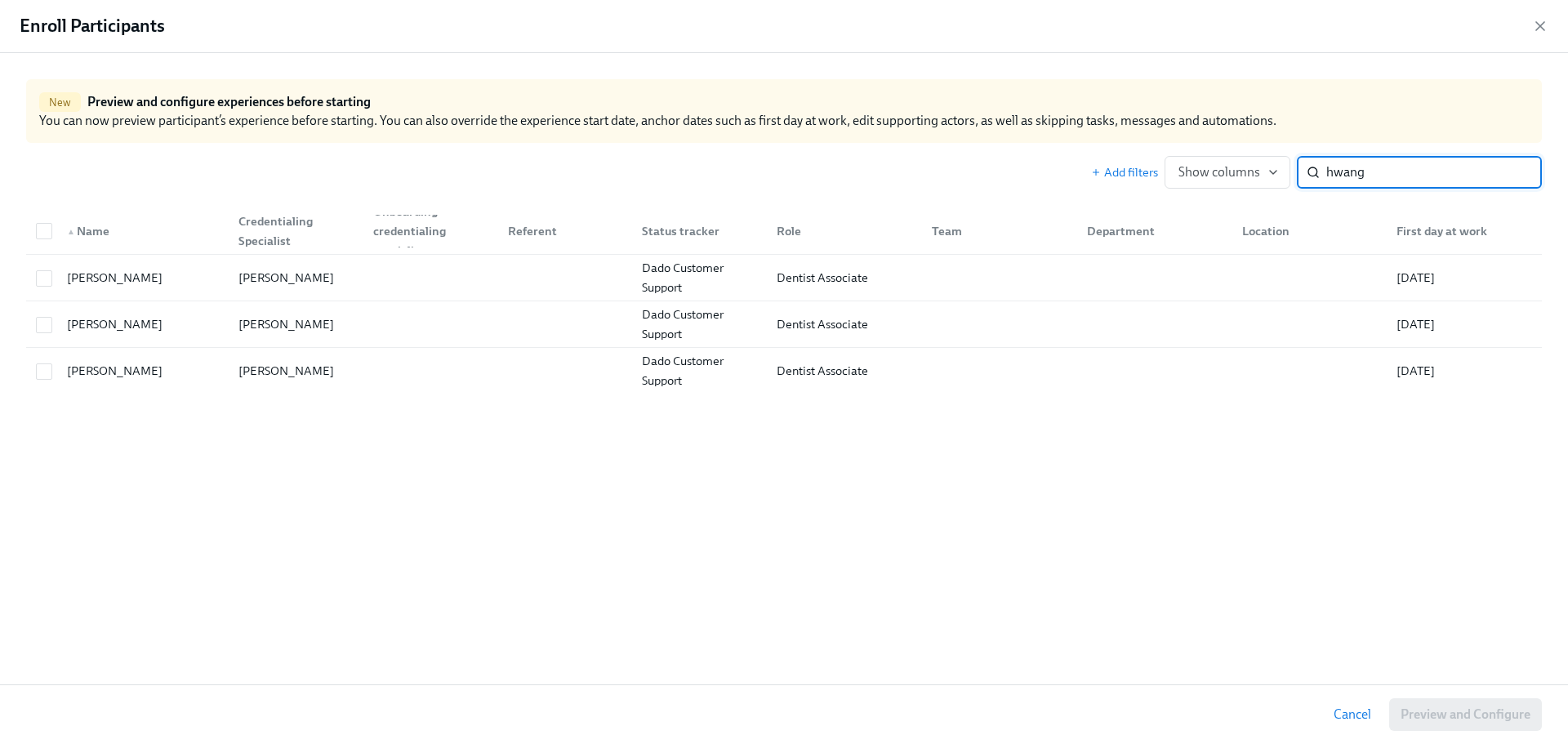
type input "hwang"
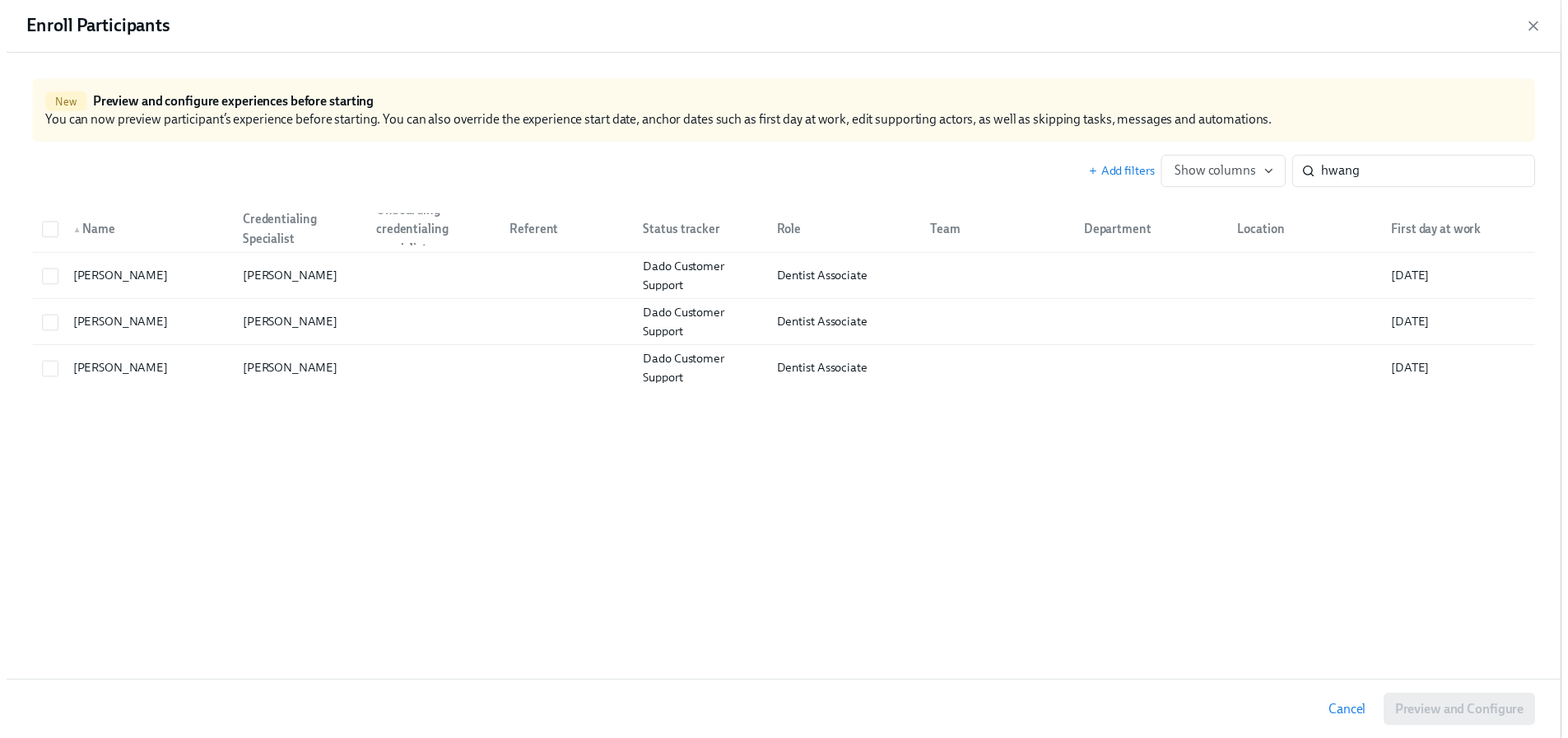
scroll to position [0, 22690]
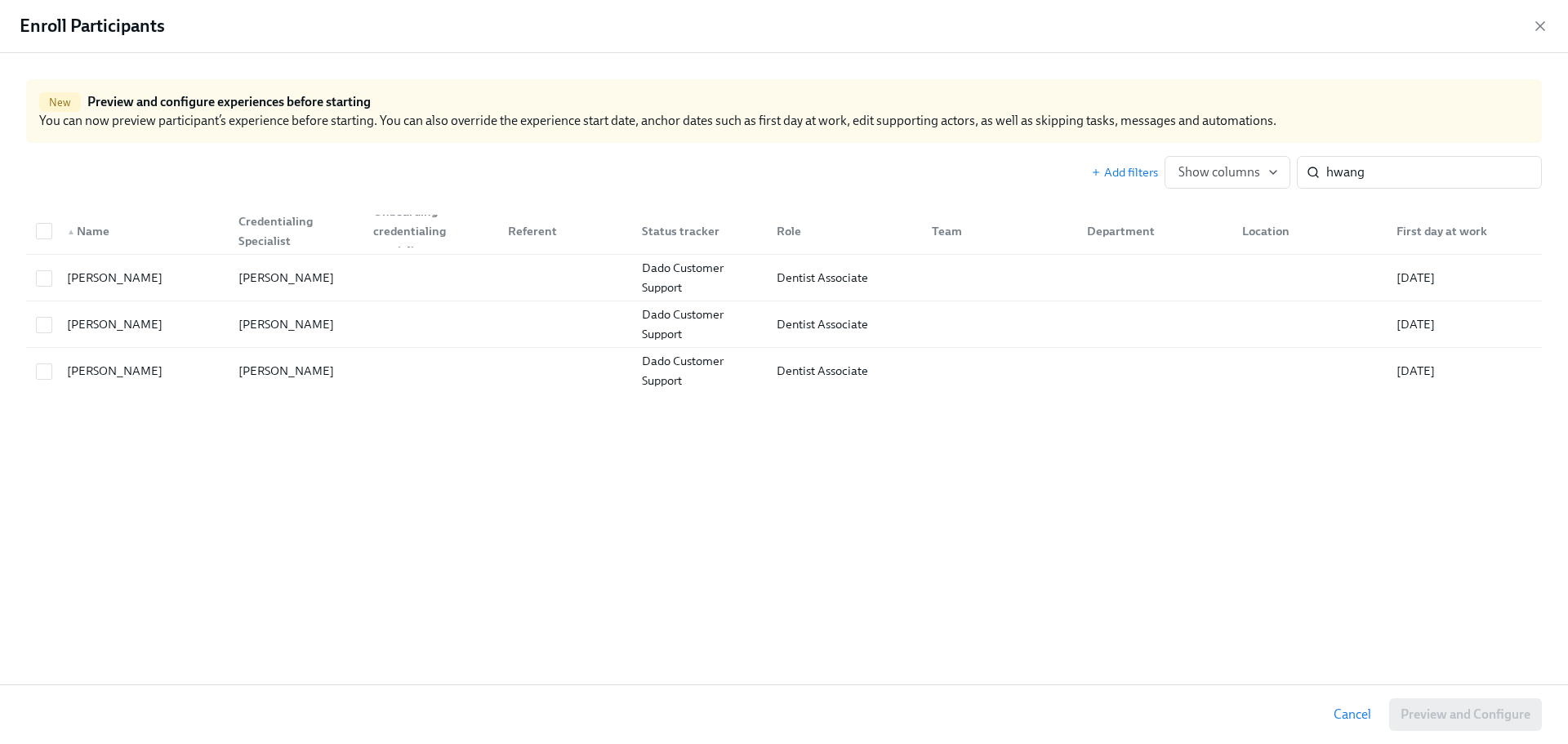
click at [1543, 28] on icon "button" at bounding box center [1540, 26] width 16 height 16
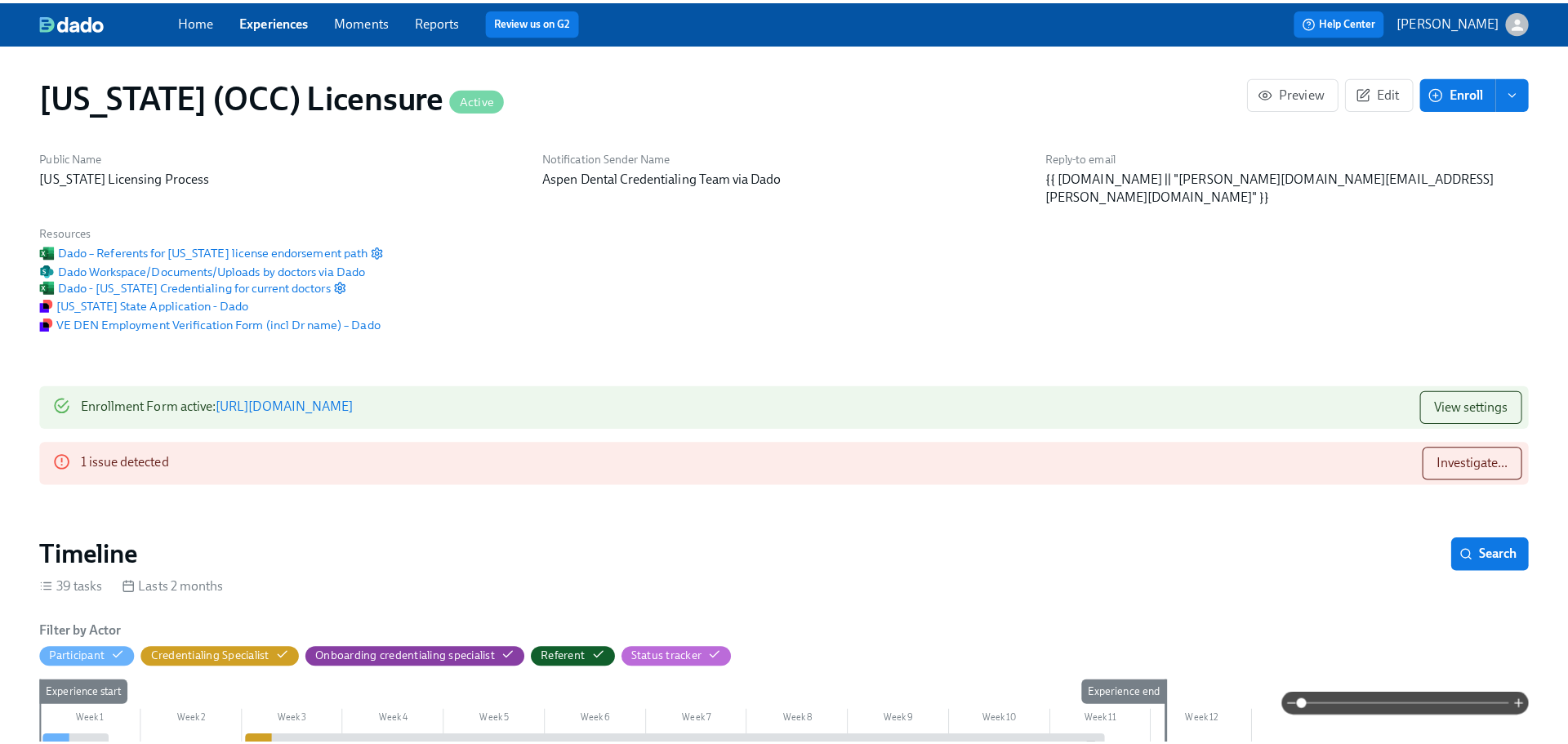
scroll to position [0, 22500]
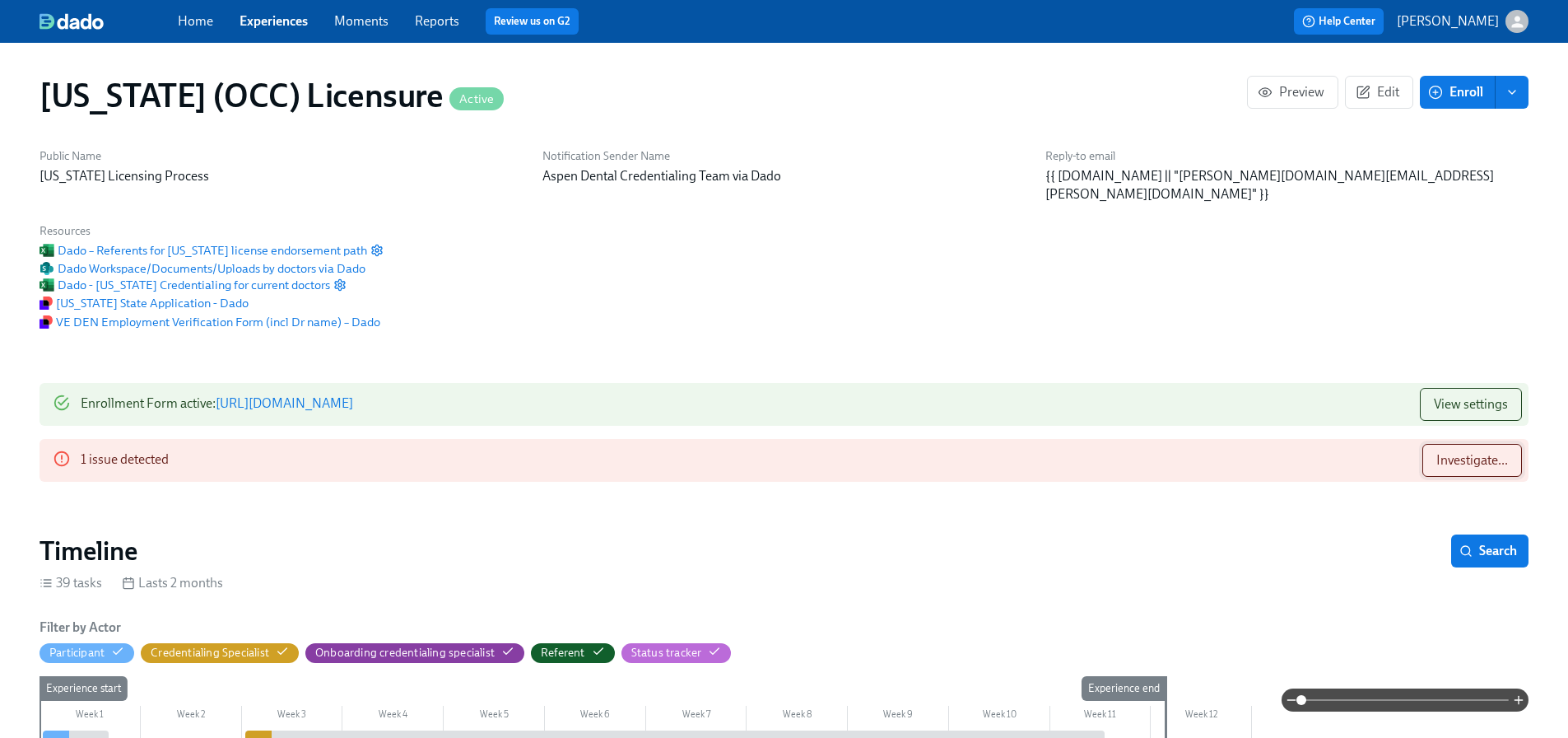
click at [1462, 452] on span "Investigate..." at bounding box center [1472, 460] width 72 height 16
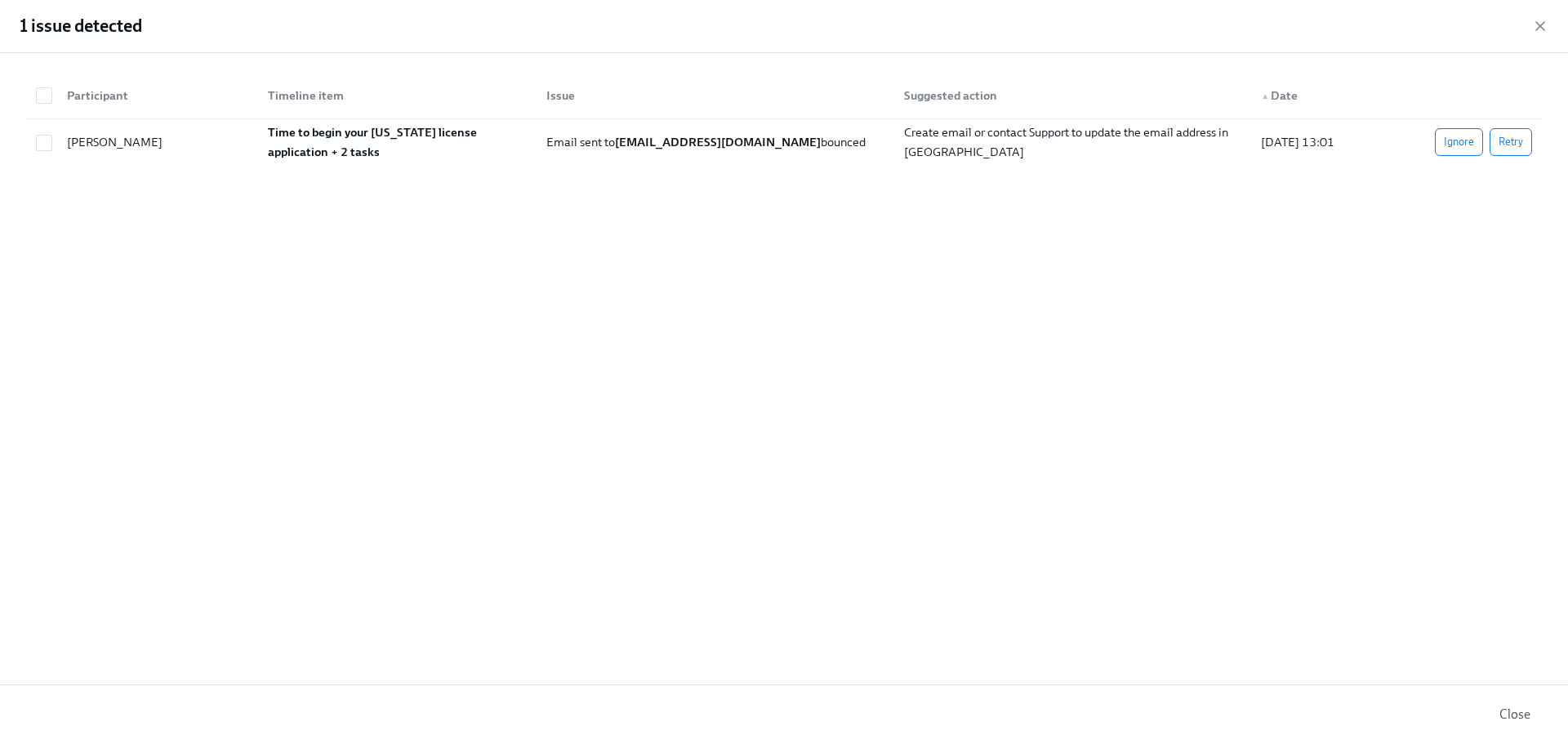
scroll to position [0, 22513]
